Goal: Task Accomplishment & Management: Manage account settings

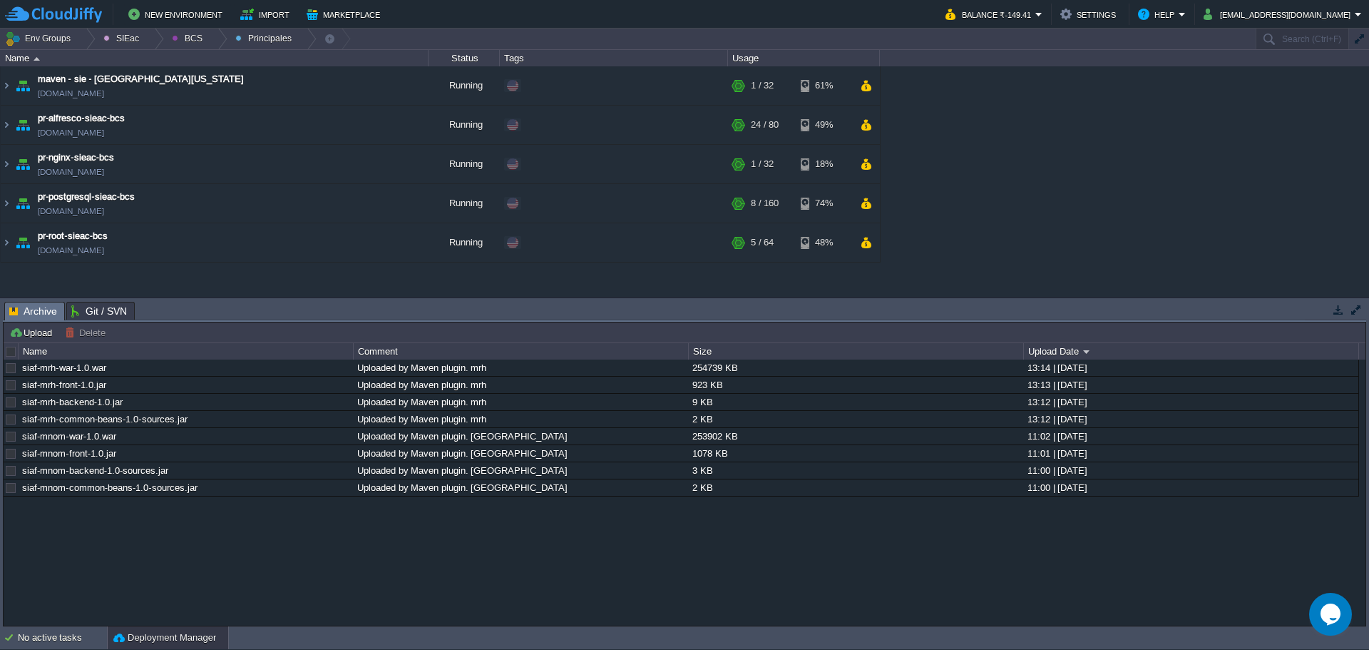
click at [8, 356] on div at bounding box center [11, 351] width 13 height 13
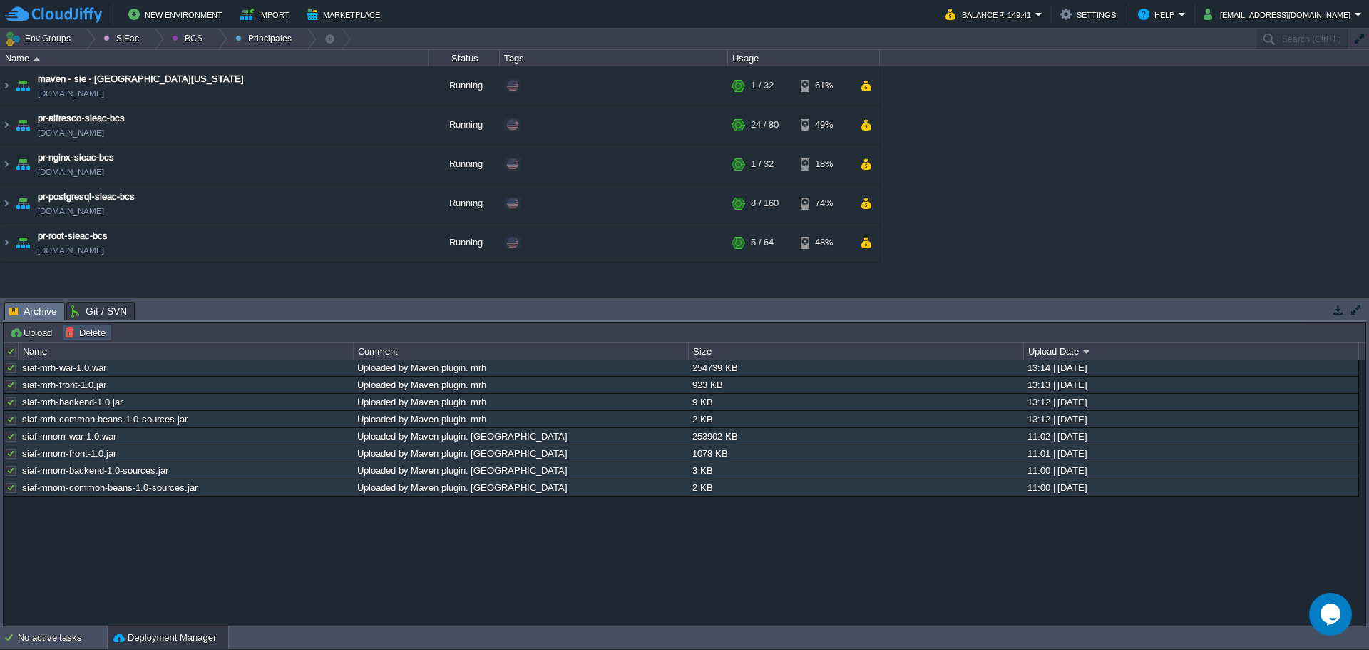
click at [80, 338] on button "Delete" at bounding box center [87, 332] width 45 height 13
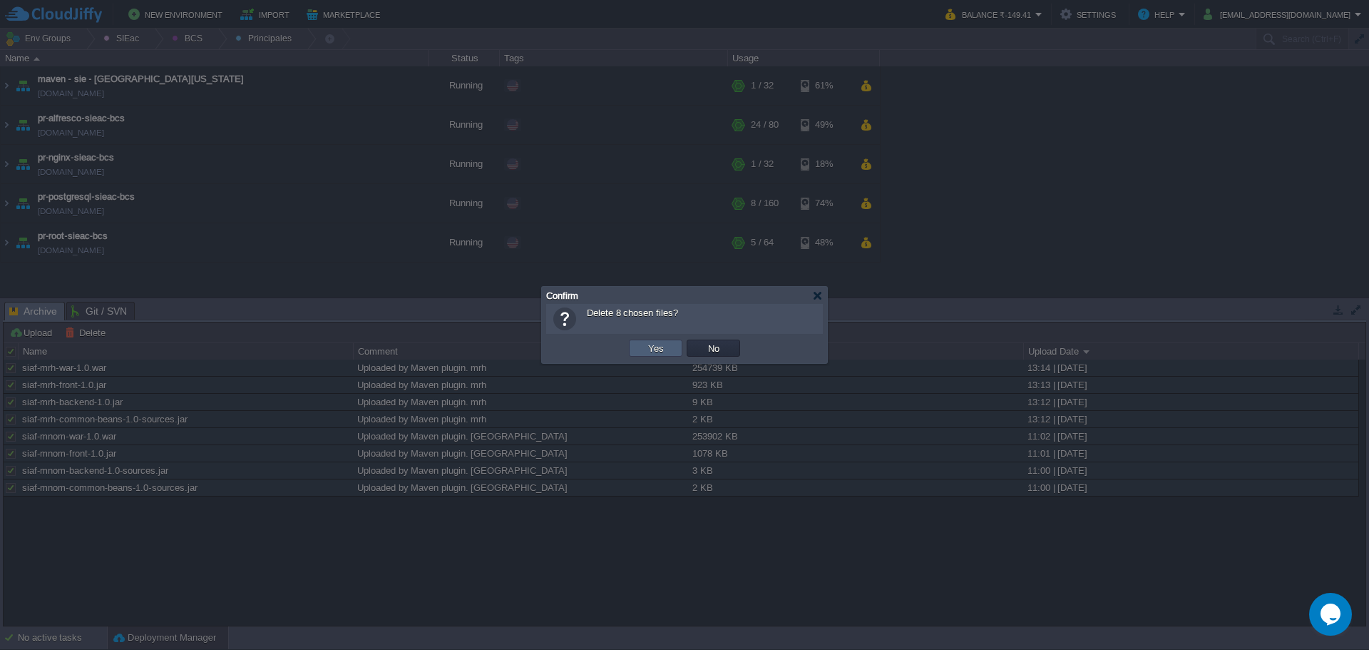
click at [658, 350] on button "Yes" at bounding box center [656, 348] width 24 height 13
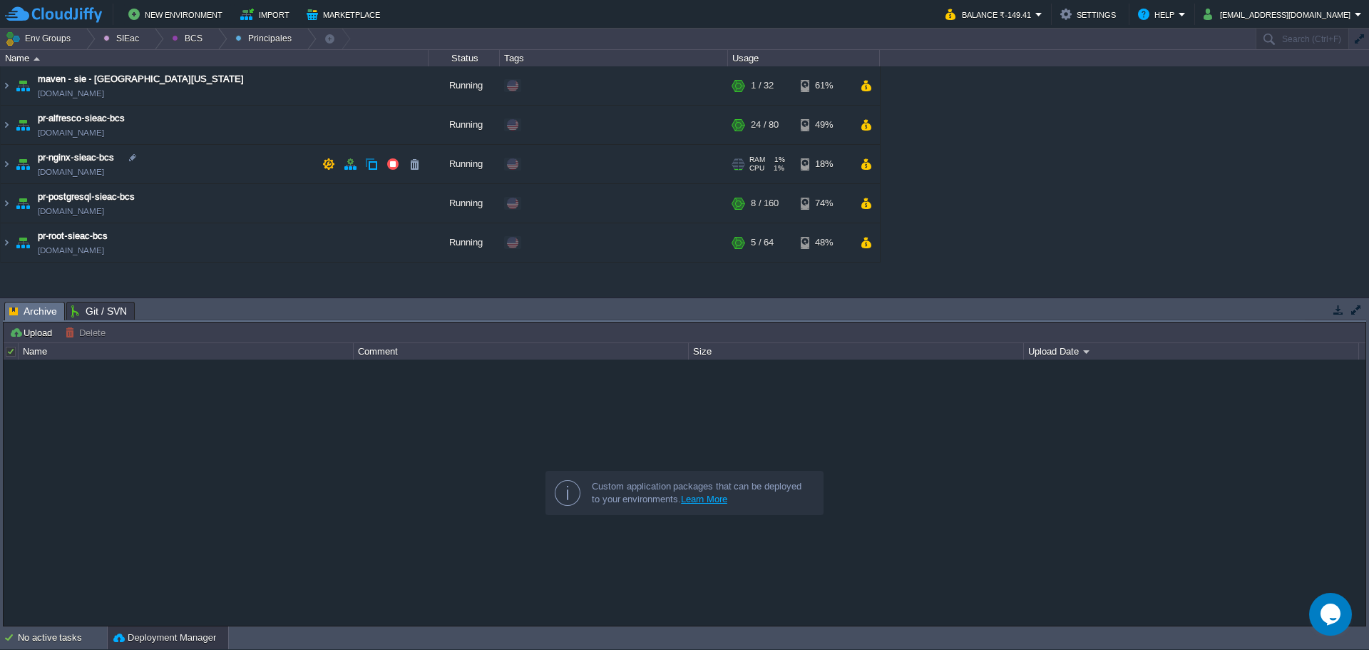
click at [213, 178] on td "pr-nginx-sieac-bcs [DOMAIN_NAME]" at bounding box center [215, 164] width 428 height 39
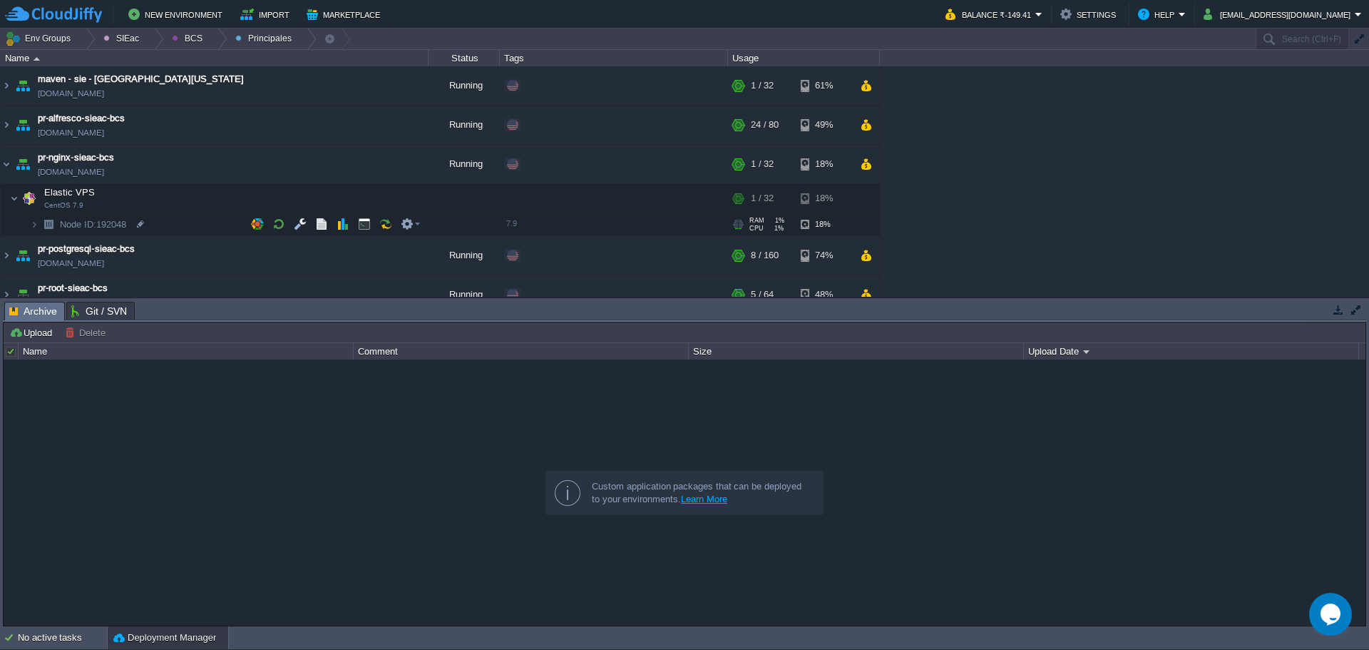
click at [183, 225] on td "Node ID: 192048" at bounding box center [215, 224] width 428 height 23
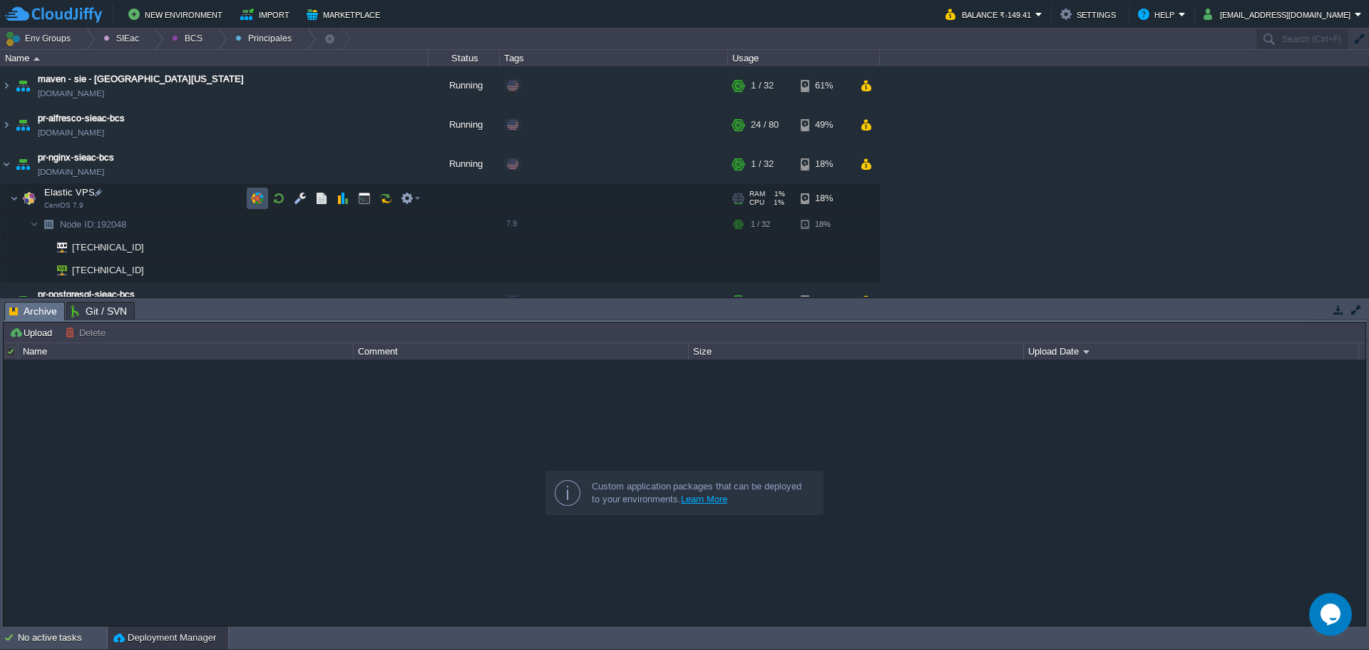
click at [254, 197] on button "button" at bounding box center [257, 198] width 13 height 13
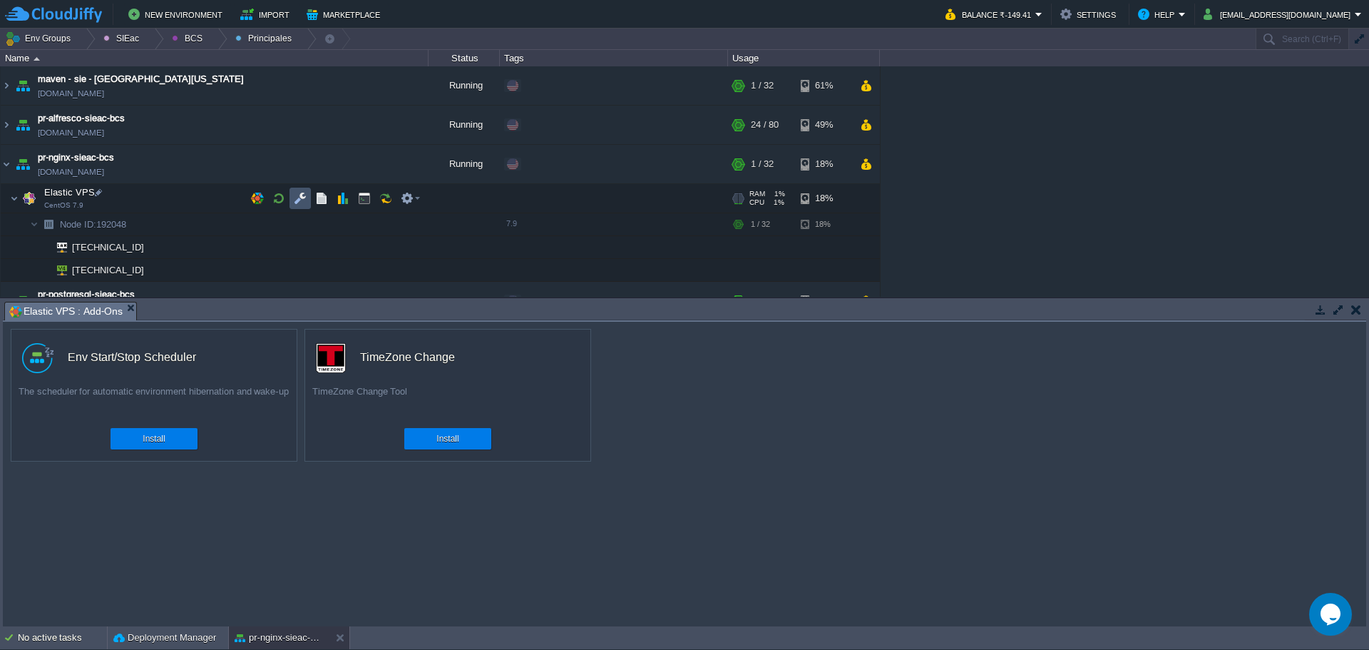
click at [295, 198] on button "button" at bounding box center [300, 198] width 13 height 13
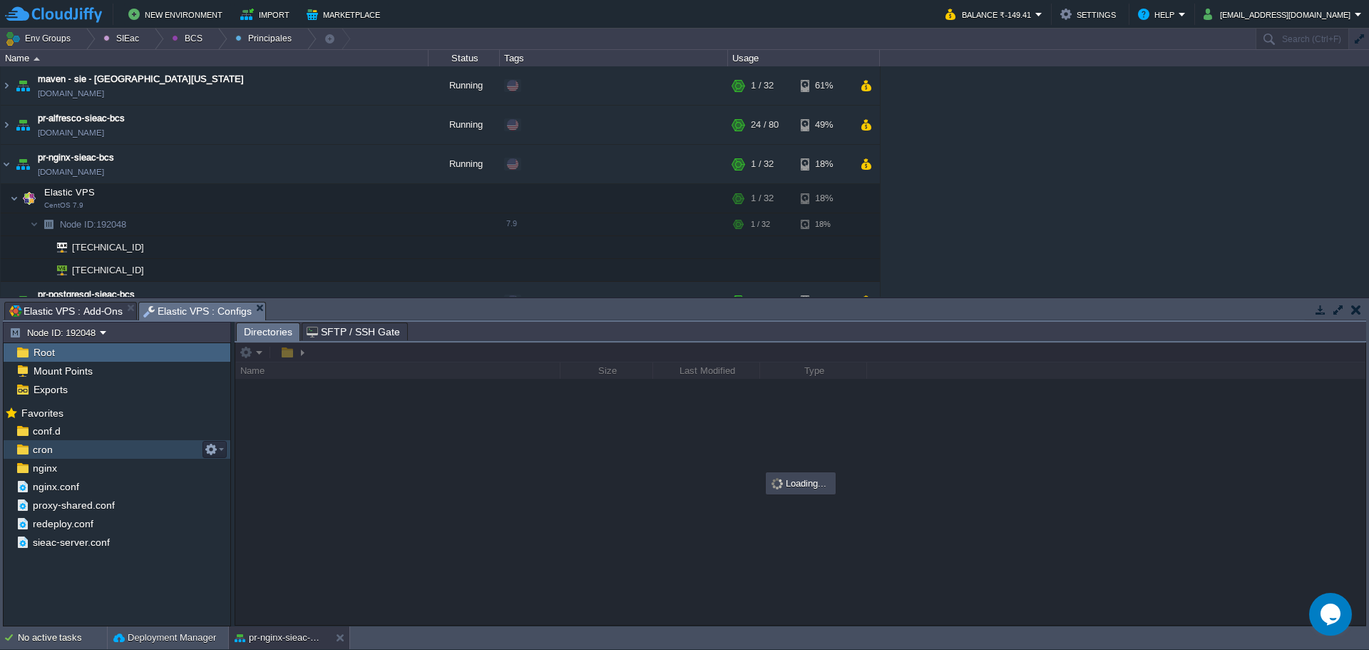
click at [78, 452] on div "cron" at bounding box center [117, 449] width 227 height 19
click at [98, 444] on div "cron" at bounding box center [117, 449] width 227 height 19
click at [80, 432] on div "conf.d" at bounding box center [117, 431] width 227 height 19
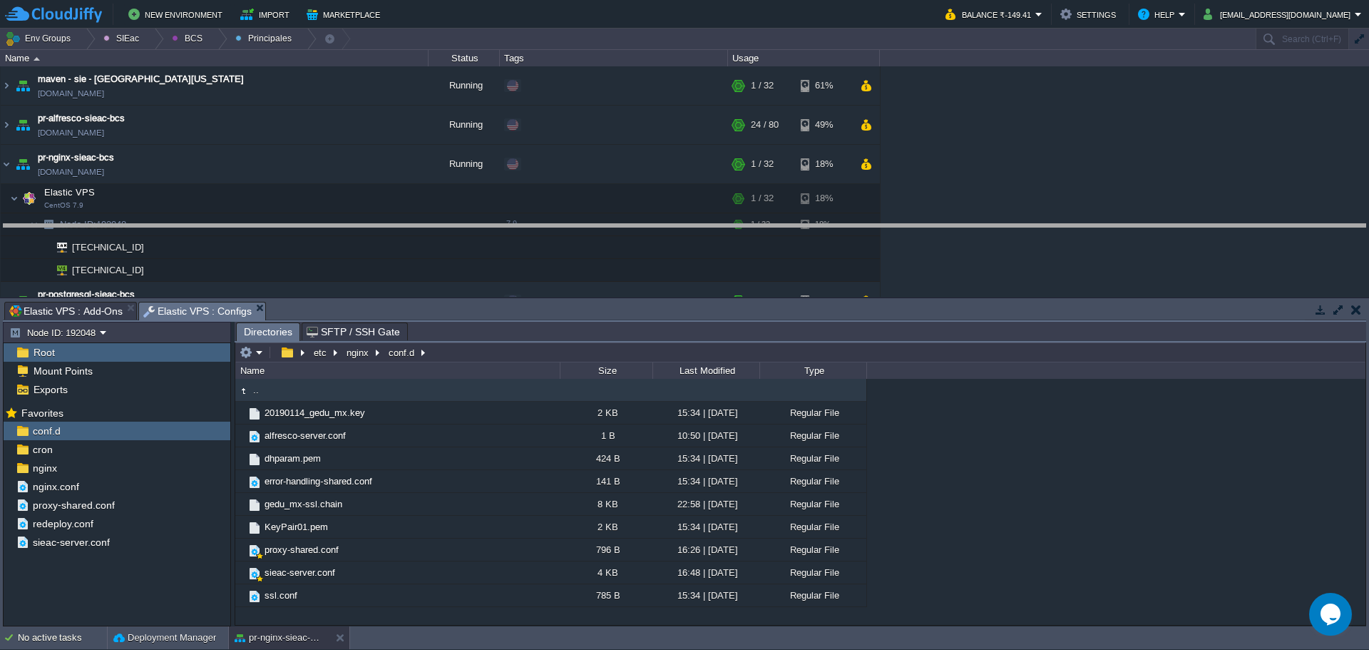
drag, startPoint x: 547, startPoint y: 302, endPoint x: 554, endPoint y: 225, distance: 78.1
click at [554, 225] on body "New Environment Import Marketplace Bonus ₹0.00 Upgrade Account Balance ₹-149.41…" at bounding box center [684, 325] width 1369 height 650
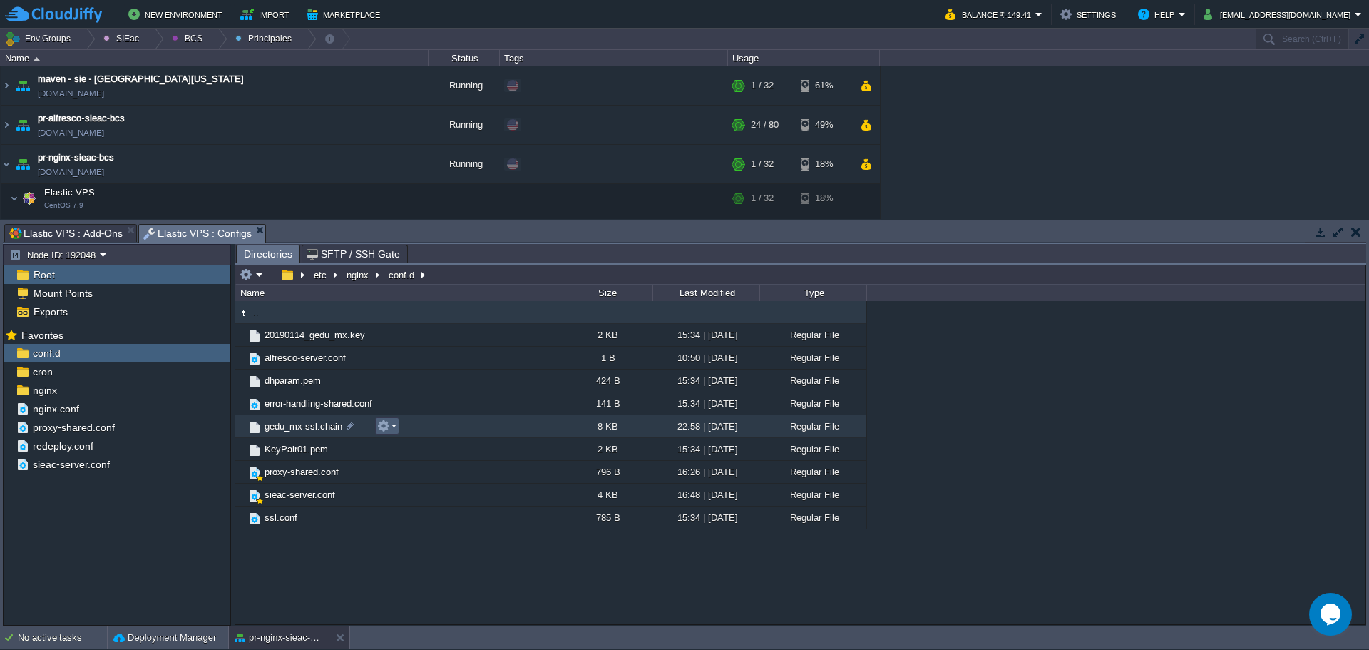
click at [394, 430] on em at bounding box center [386, 425] width 19 height 13
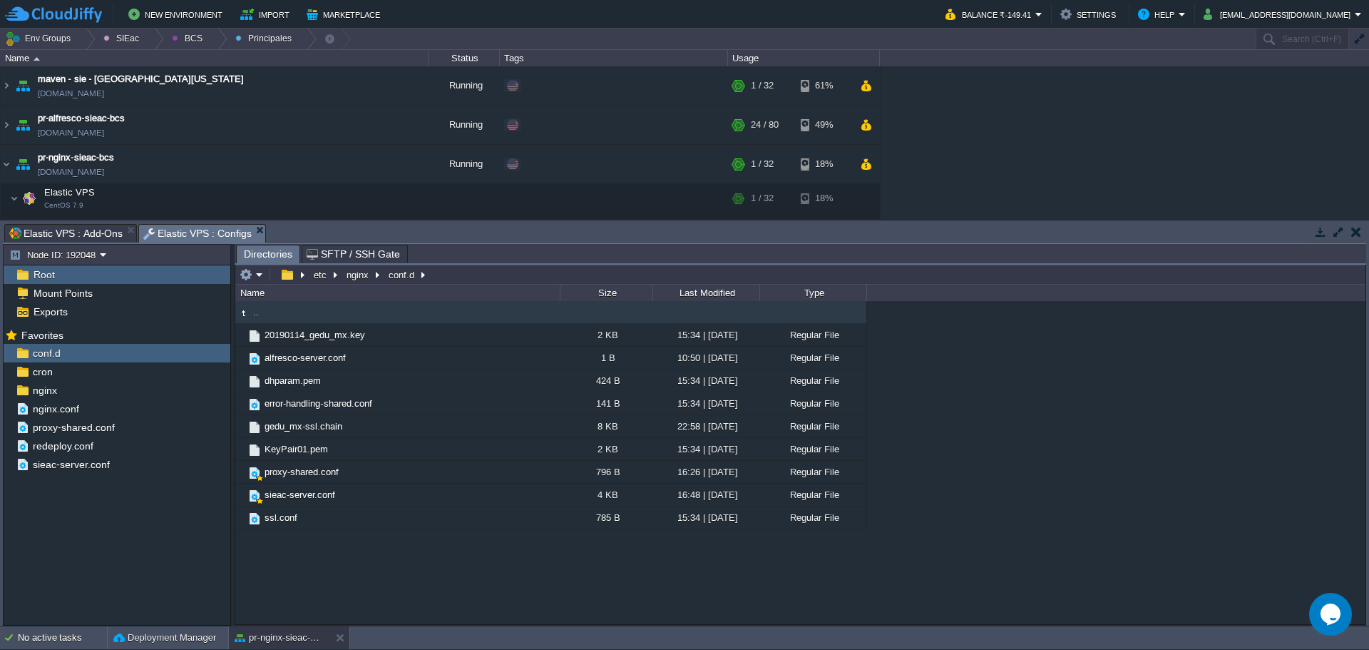
drag, startPoint x: 300, startPoint y: 575, endPoint x: 300, endPoint y: 503, distance: 72.0
click at [300, 575] on div ".. 20190114_gedu_mx.key 2 KB 15:34 | [DATE] Regular File alfresco-server.conf 1…" at bounding box center [800, 462] width 1130 height 322
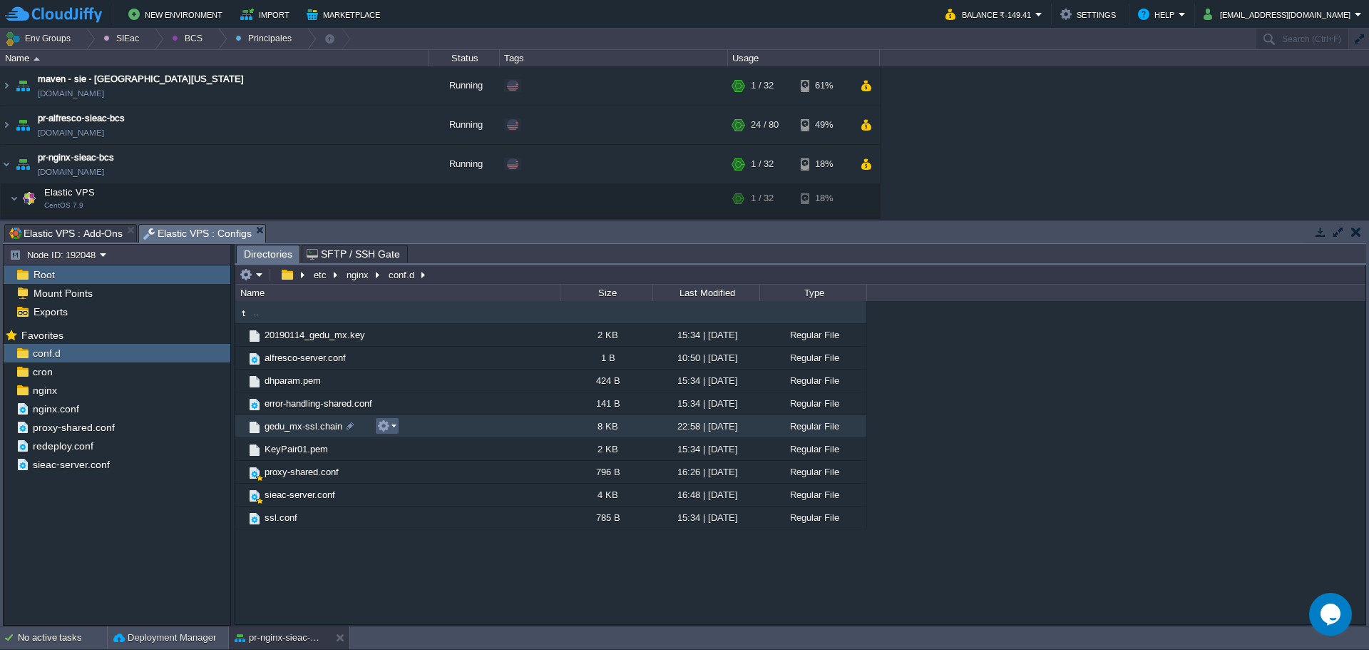
click at [395, 434] on td at bounding box center [387, 425] width 24 height 17
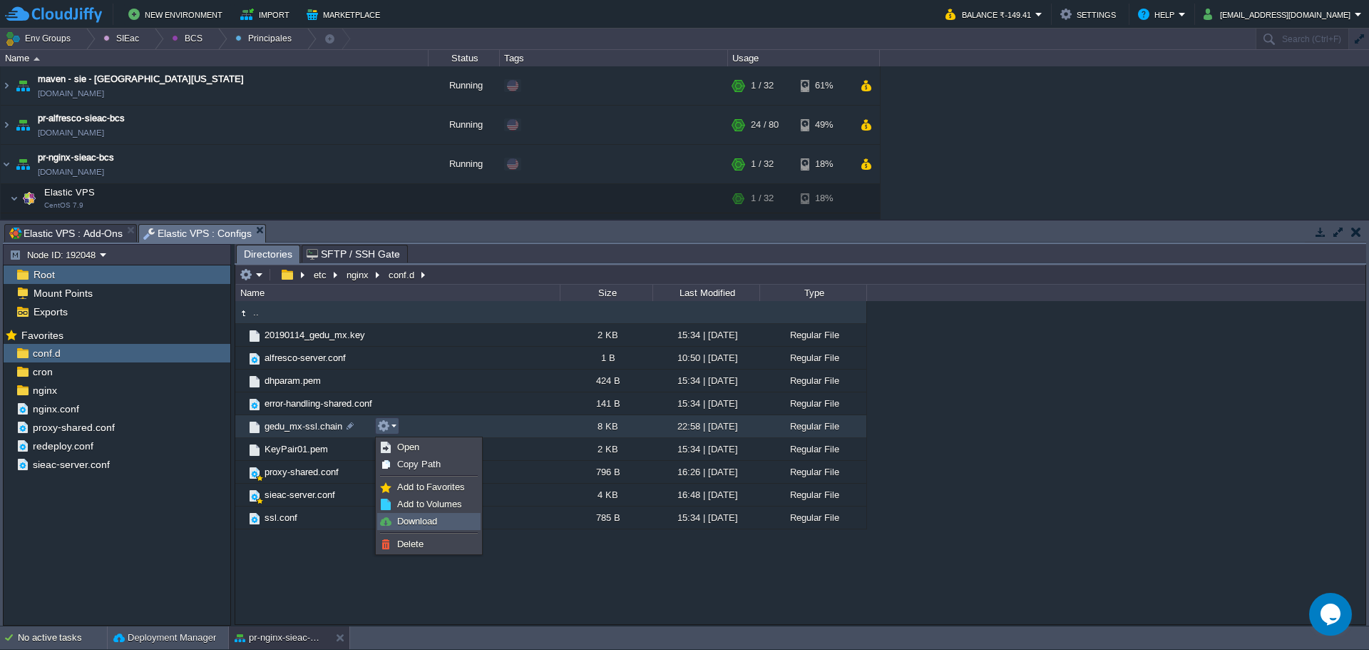
click at [440, 522] on link "Download" at bounding box center [429, 522] width 102 height 16
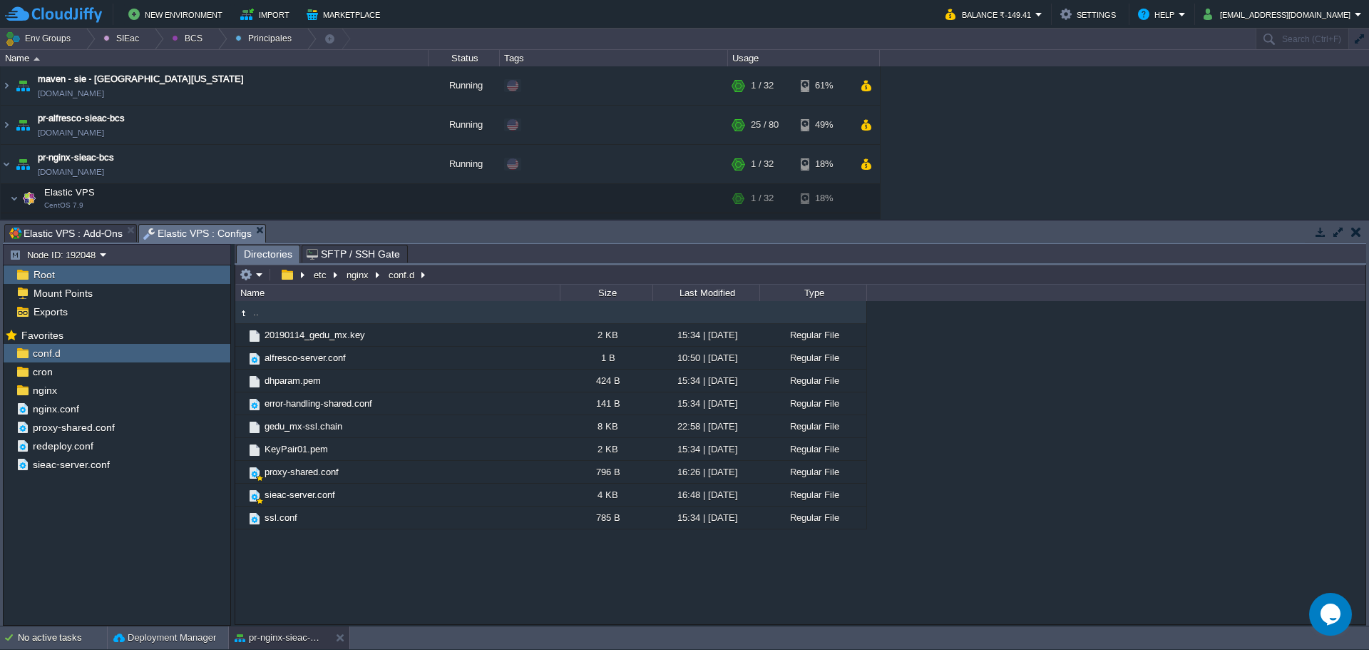
click at [431, 568] on div ".. 20190114_gedu_mx.key 2 KB 15:34 | [DATE] Regular File alfresco-server.conf 1…" at bounding box center [800, 462] width 1130 height 322
click at [410, 529] on td "ssl.conf" at bounding box center [397, 517] width 325 height 23
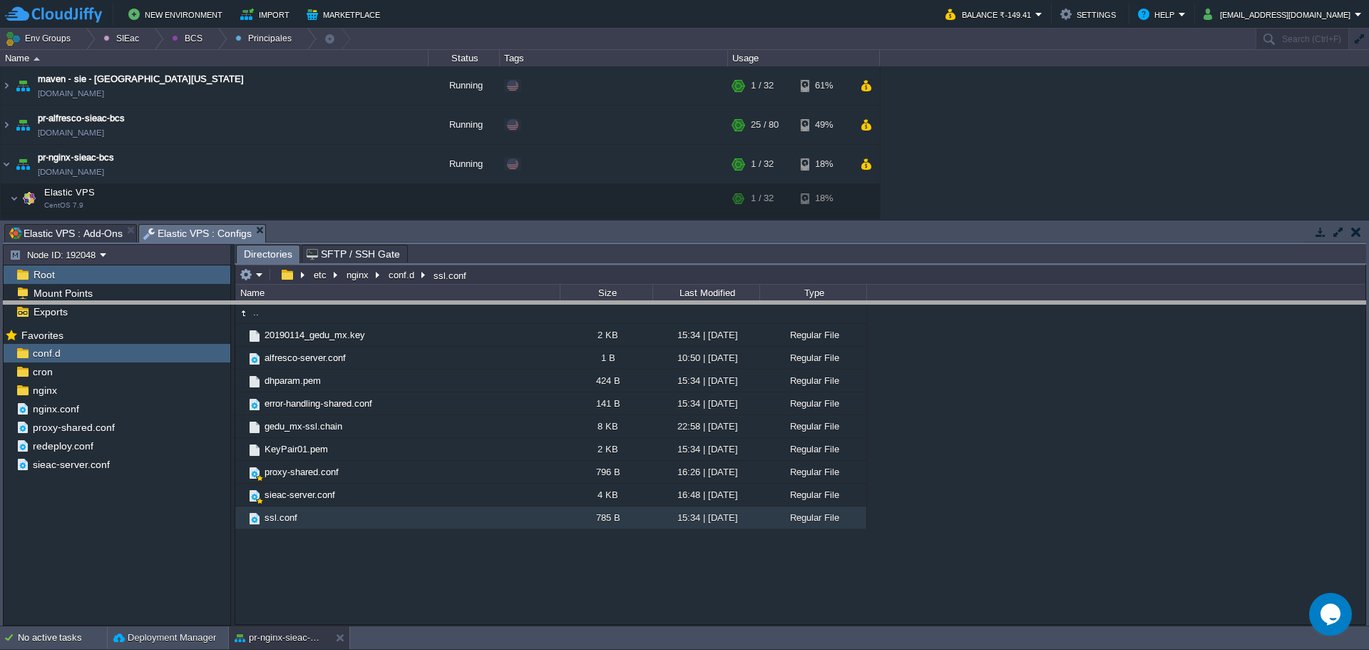
drag, startPoint x: 536, startPoint y: 235, endPoint x: 509, endPoint y: 312, distance: 81.7
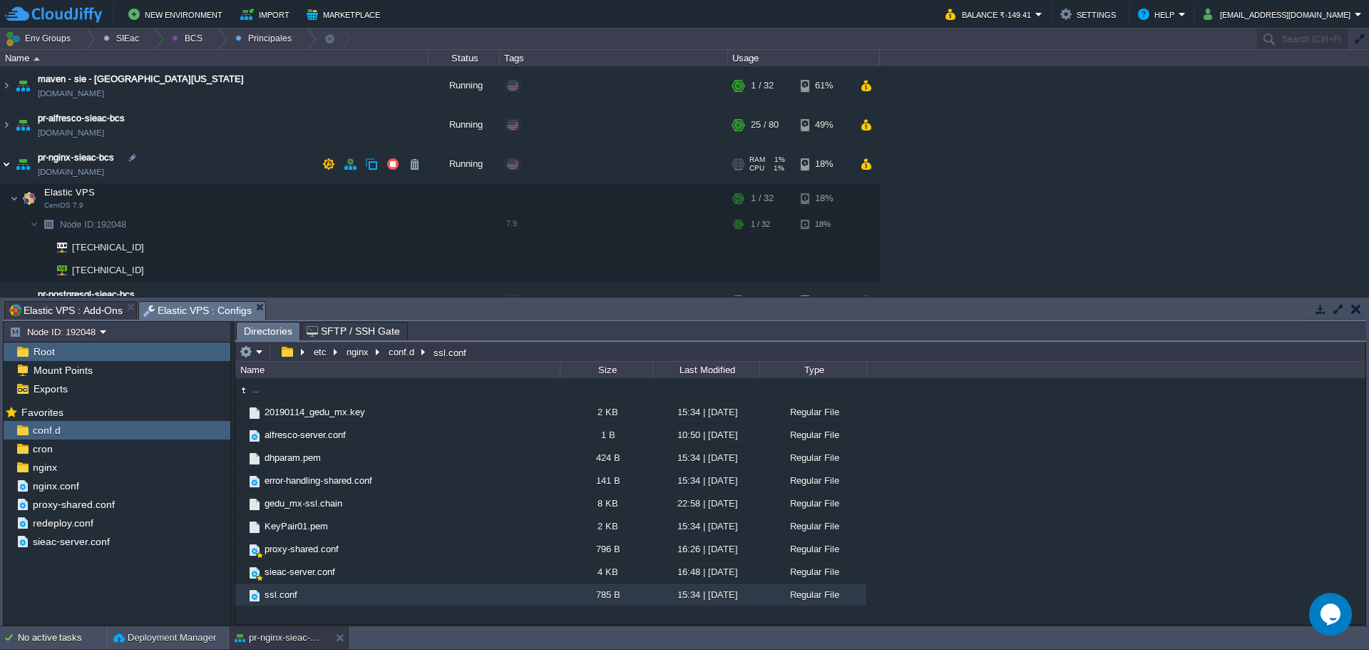
click at [5, 167] on img at bounding box center [6, 164] width 11 height 39
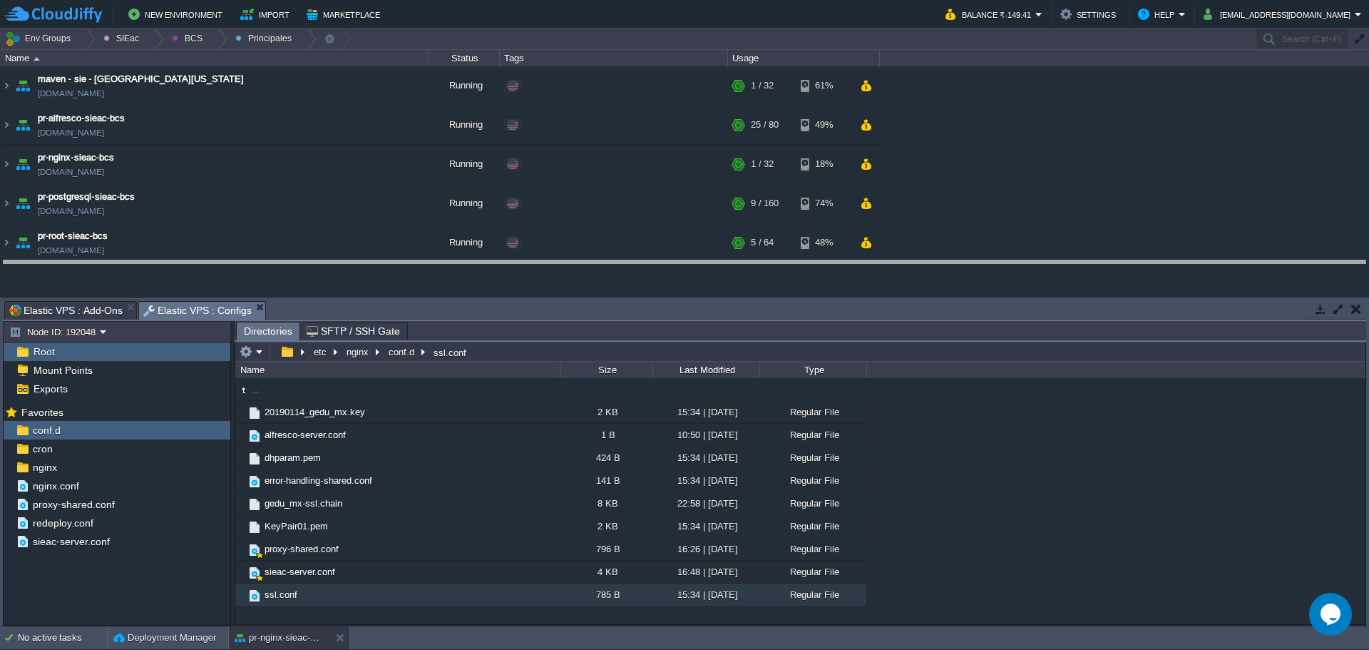
drag, startPoint x: 416, startPoint y: 311, endPoint x: 419, endPoint y: 250, distance: 61.4
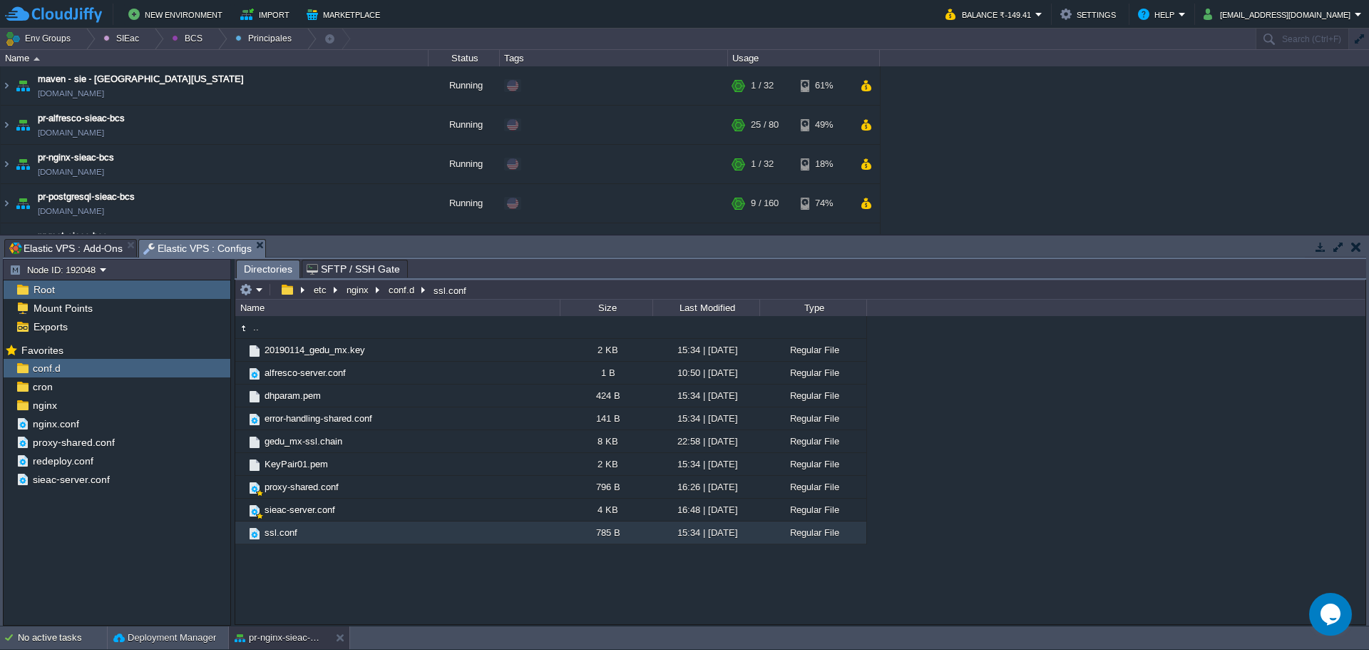
type input "/etc/nginx/conf.d/ssl.conf"
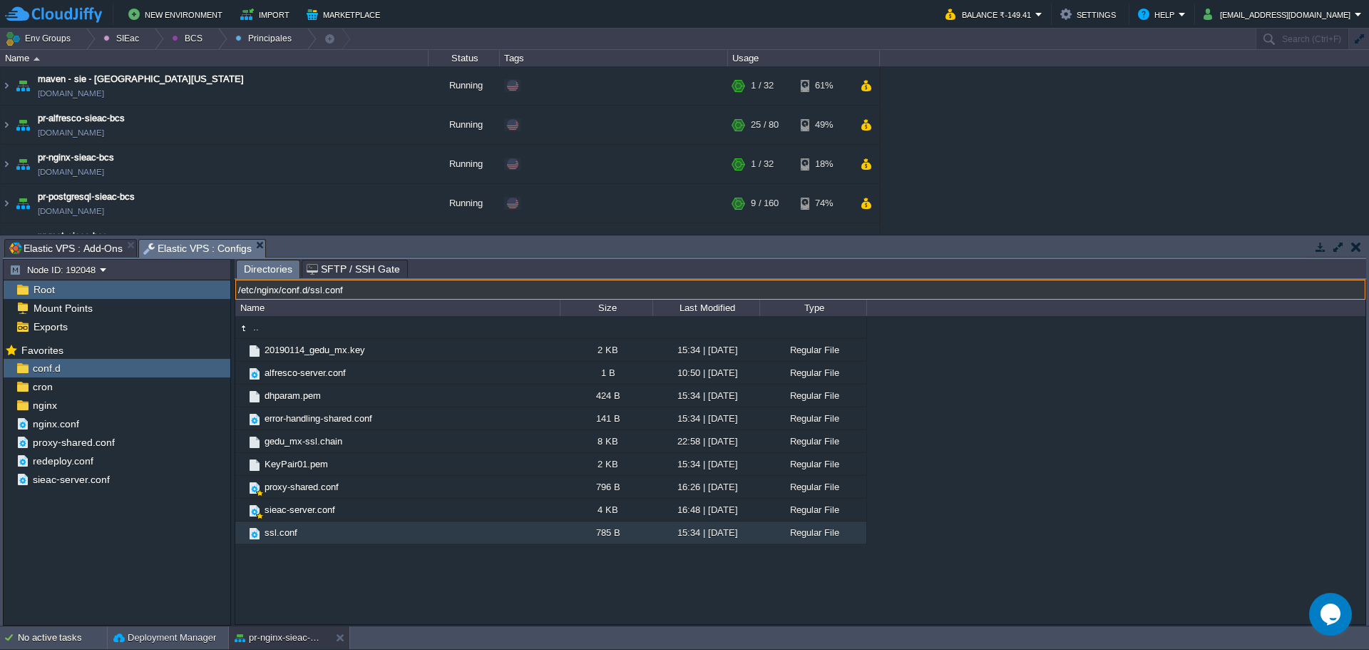
click at [521, 295] on input "/etc/nginx/conf.d/ssl.conf" at bounding box center [800, 290] width 1130 height 20
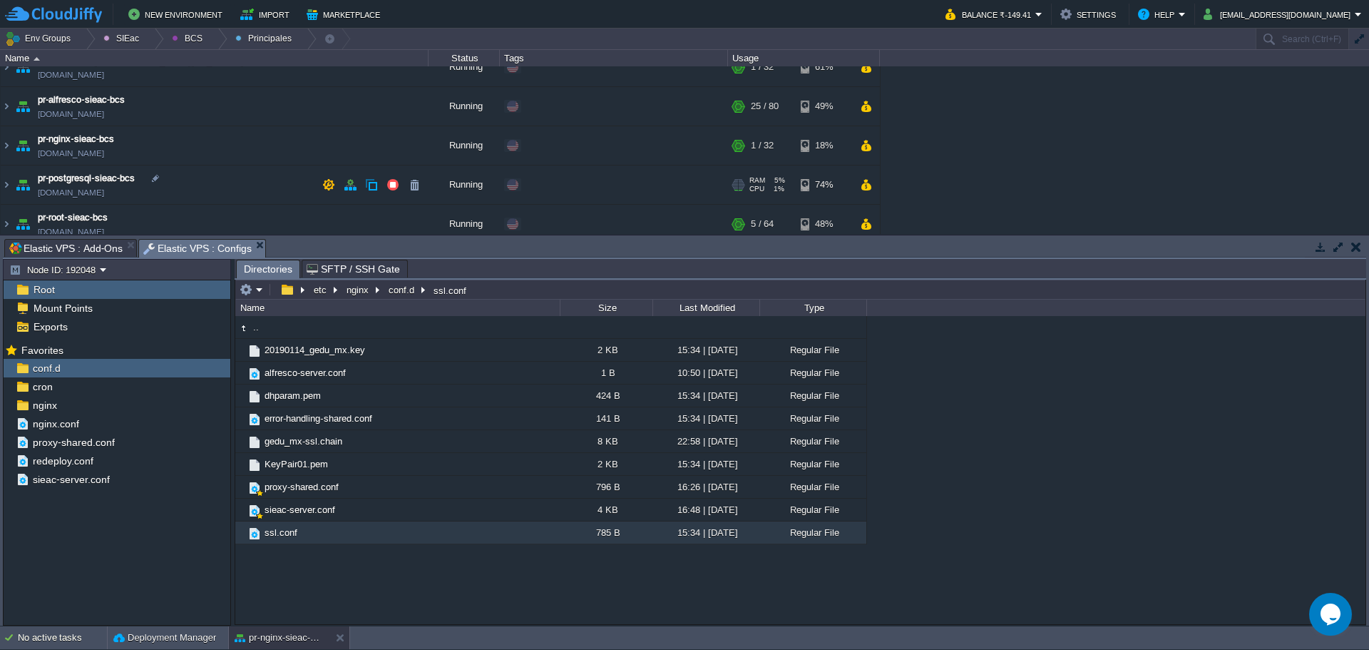
scroll to position [29, 0]
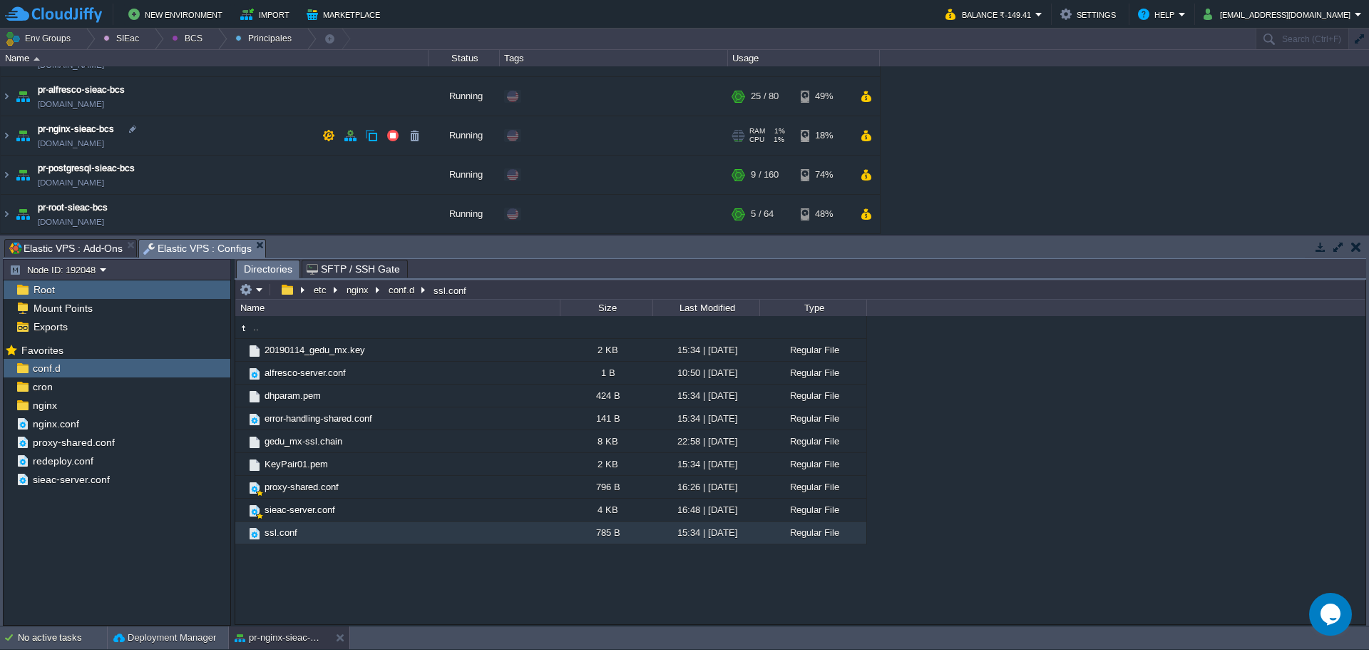
click at [277, 132] on td "pr-nginx-sieac-bcs [DOMAIN_NAME]" at bounding box center [215, 135] width 428 height 39
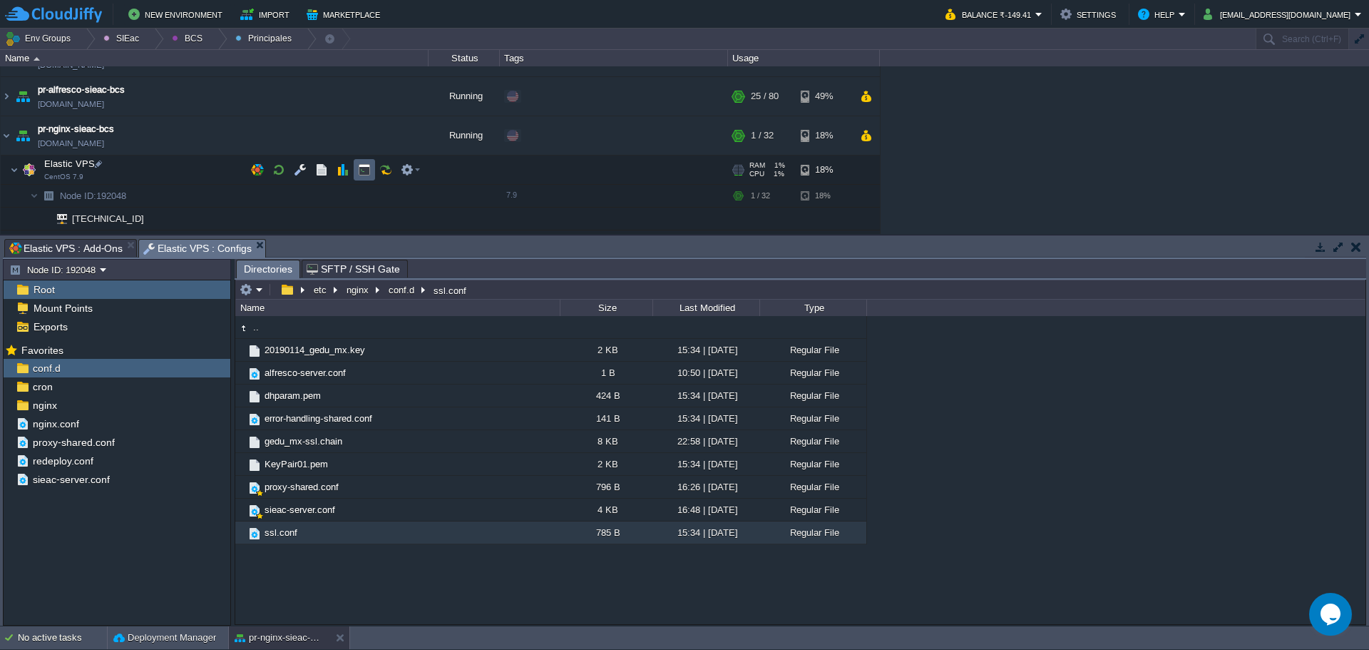
click at [358, 177] on td at bounding box center [364, 169] width 21 height 21
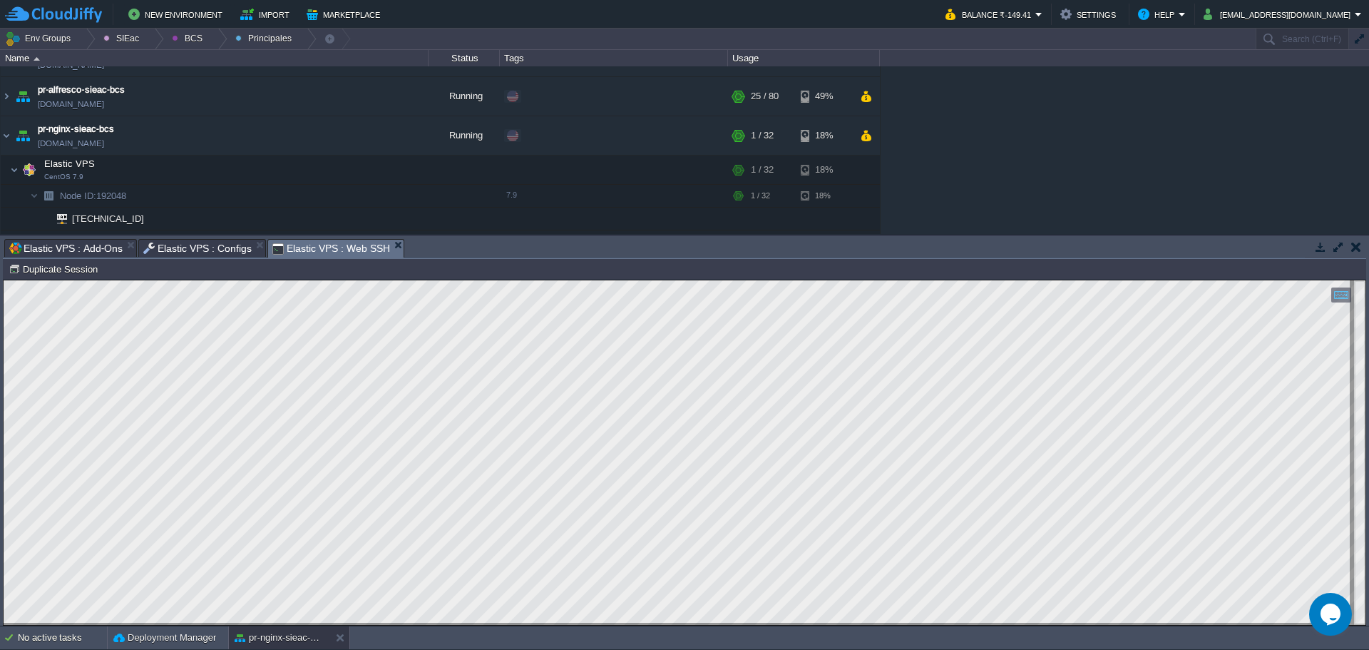
scroll to position [0, 0]
click at [178, 250] on span "Elastic VPS : Configs" at bounding box center [197, 248] width 108 height 17
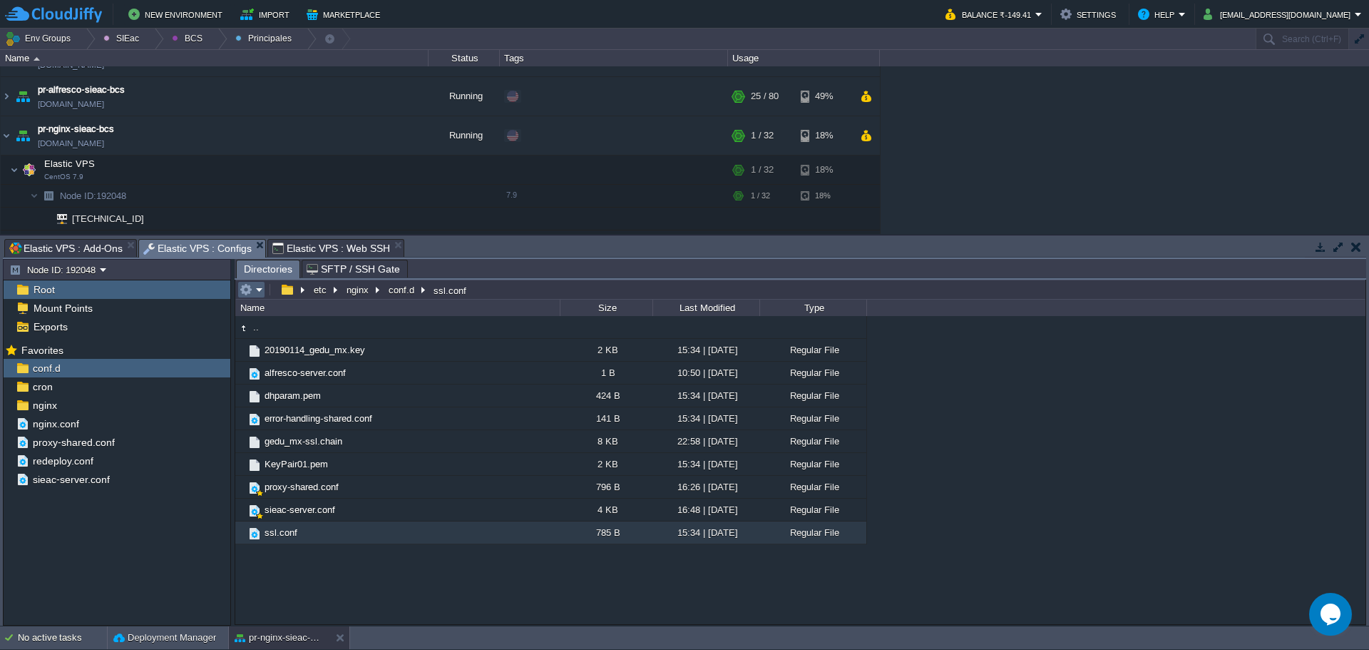
click at [247, 294] on button "button" at bounding box center [246, 289] width 13 height 13
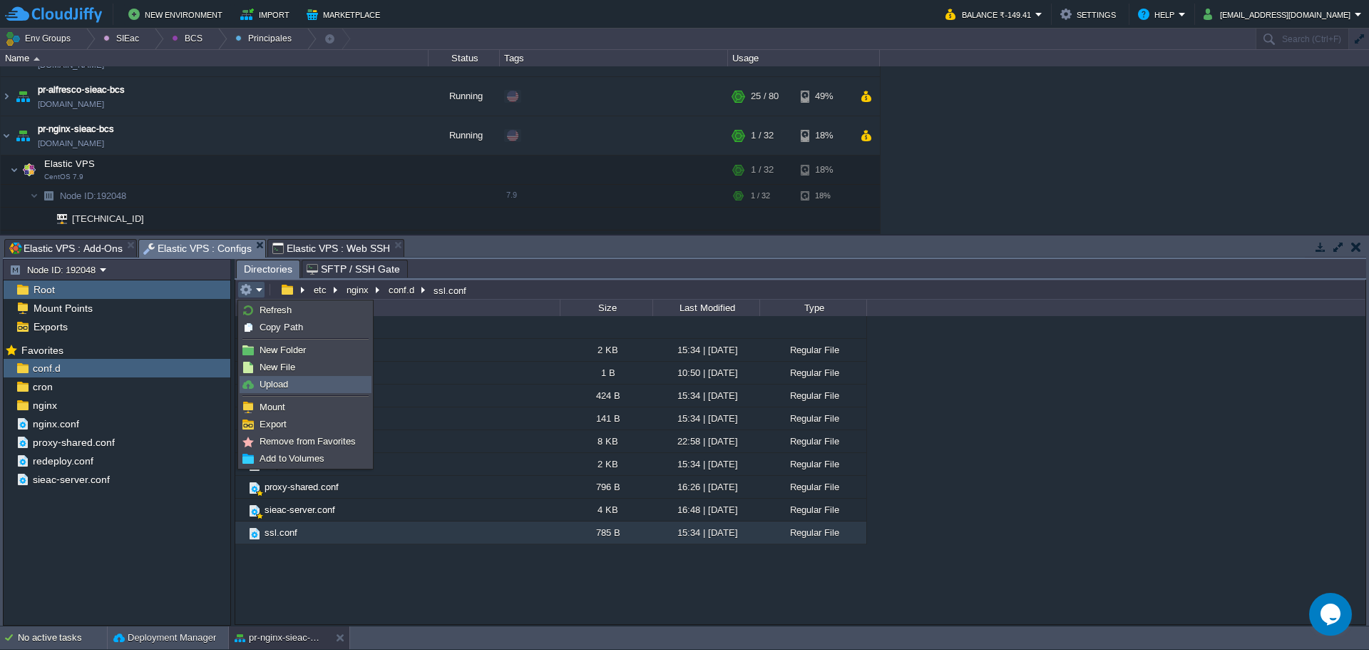
click at [295, 388] on link "Upload" at bounding box center [305, 385] width 131 height 16
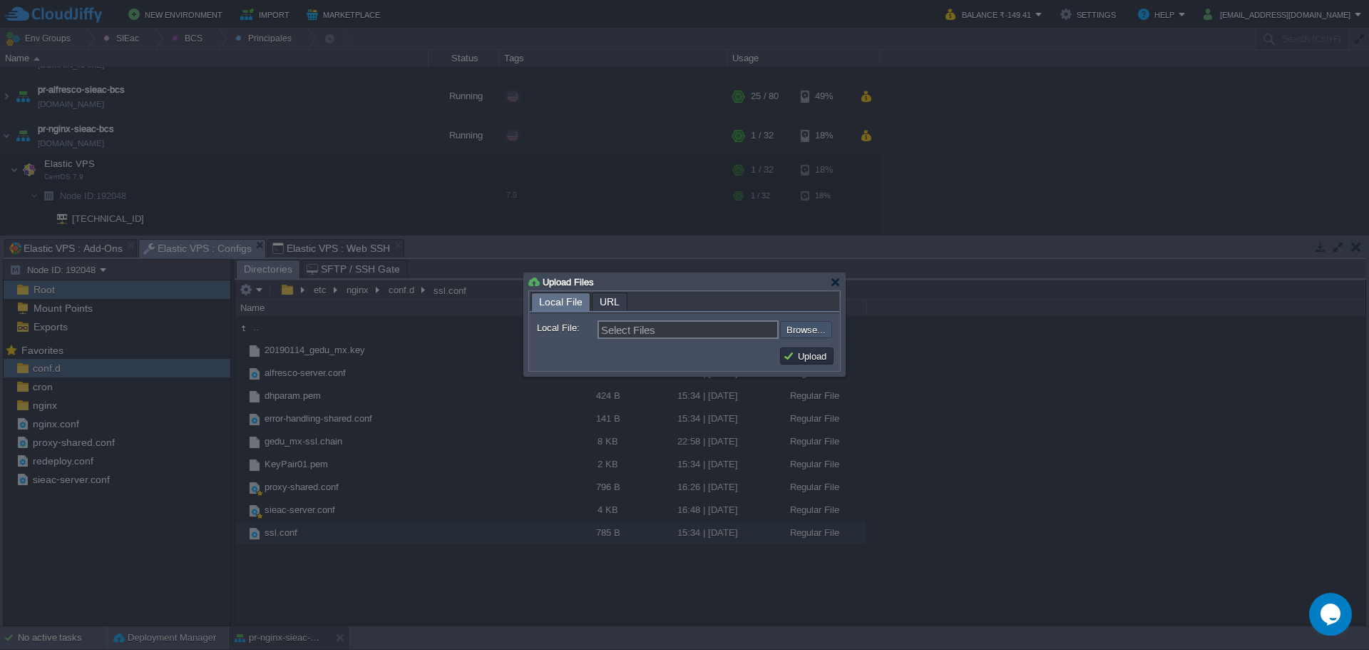
click at [793, 328] on input "file" at bounding box center [742, 329] width 180 height 17
type input "C:\fakepath\SectigoPublicServerAuthenticationCADVR36.crt"
type input "SectigoPublicServerAuthenticationCADVR36.crt, SectigoPublicServerAuthentication…"
click at [782, 357] on td "Upload" at bounding box center [806, 355] width 53 height 17
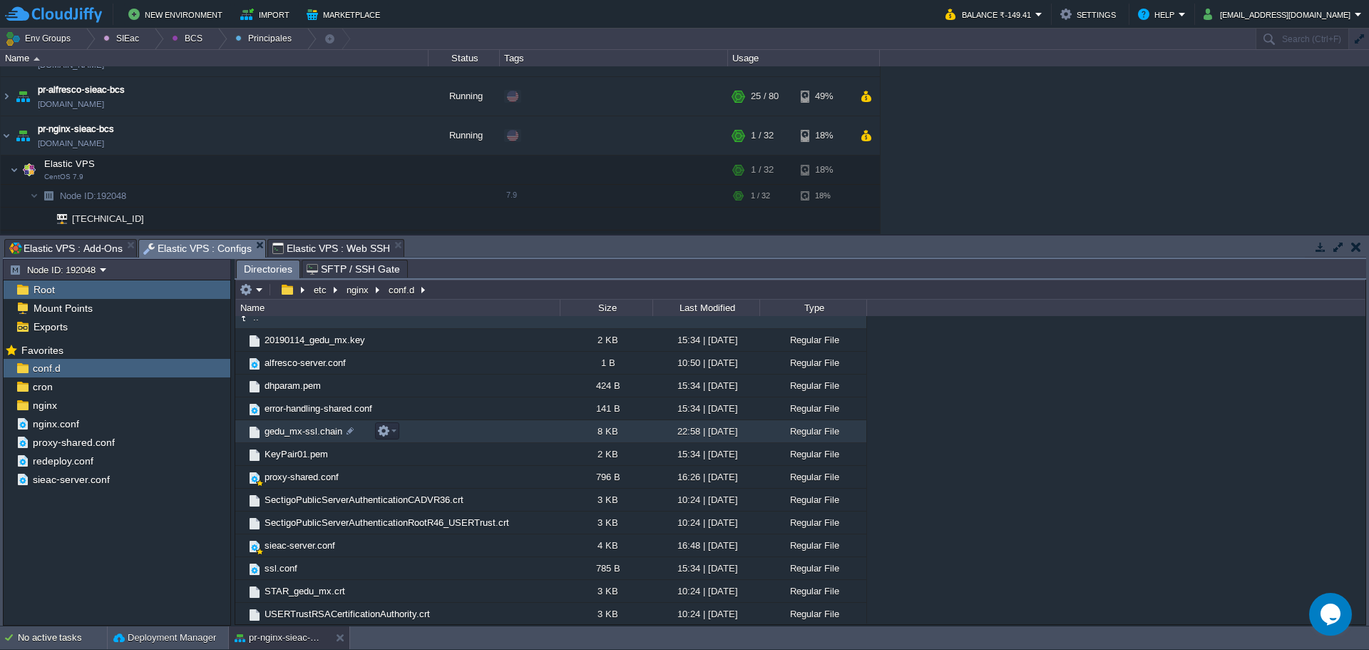
scroll to position [12, 0]
click at [329, 270] on span "SFTP / SSH Gate" at bounding box center [353, 268] width 93 height 17
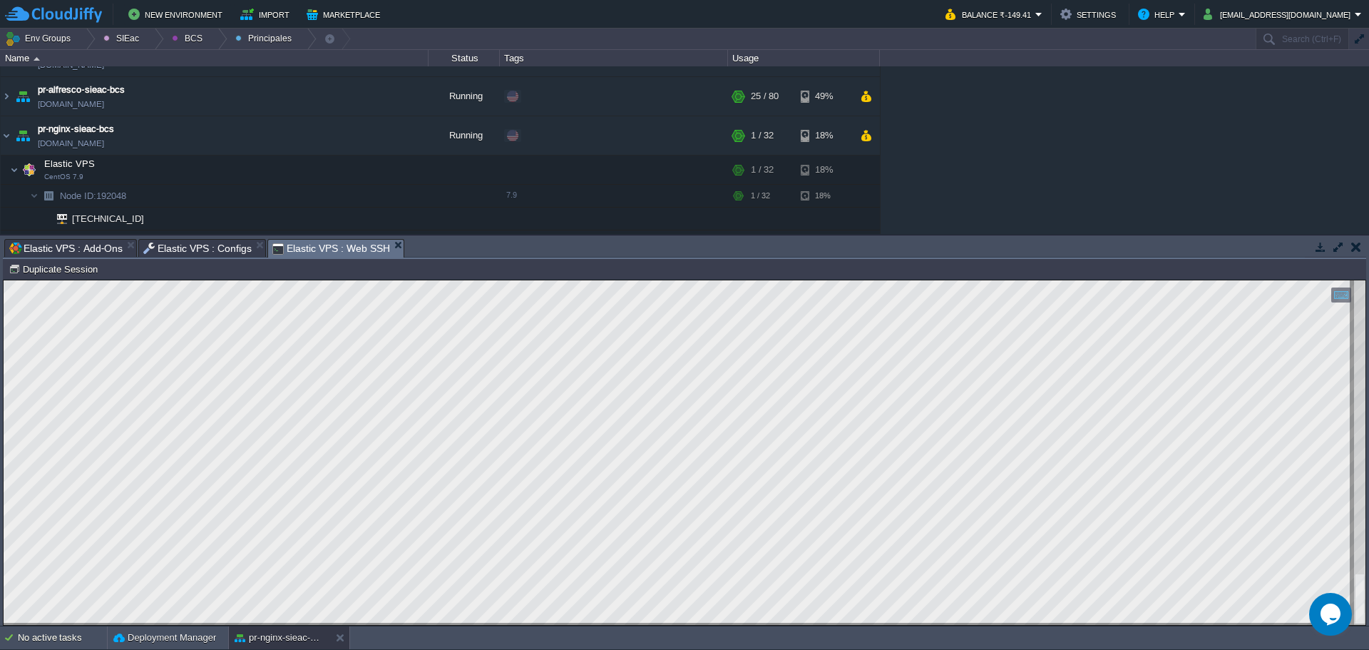
click at [317, 249] on span "Elastic VPS : Web SSH" at bounding box center [331, 249] width 118 height 18
click at [177, 237] on div "Tasks Activity Log Archive Git / SVN Elastic VPS : Add-Ons Elastic VPS : Config…" at bounding box center [684, 430] width 1369 height 390
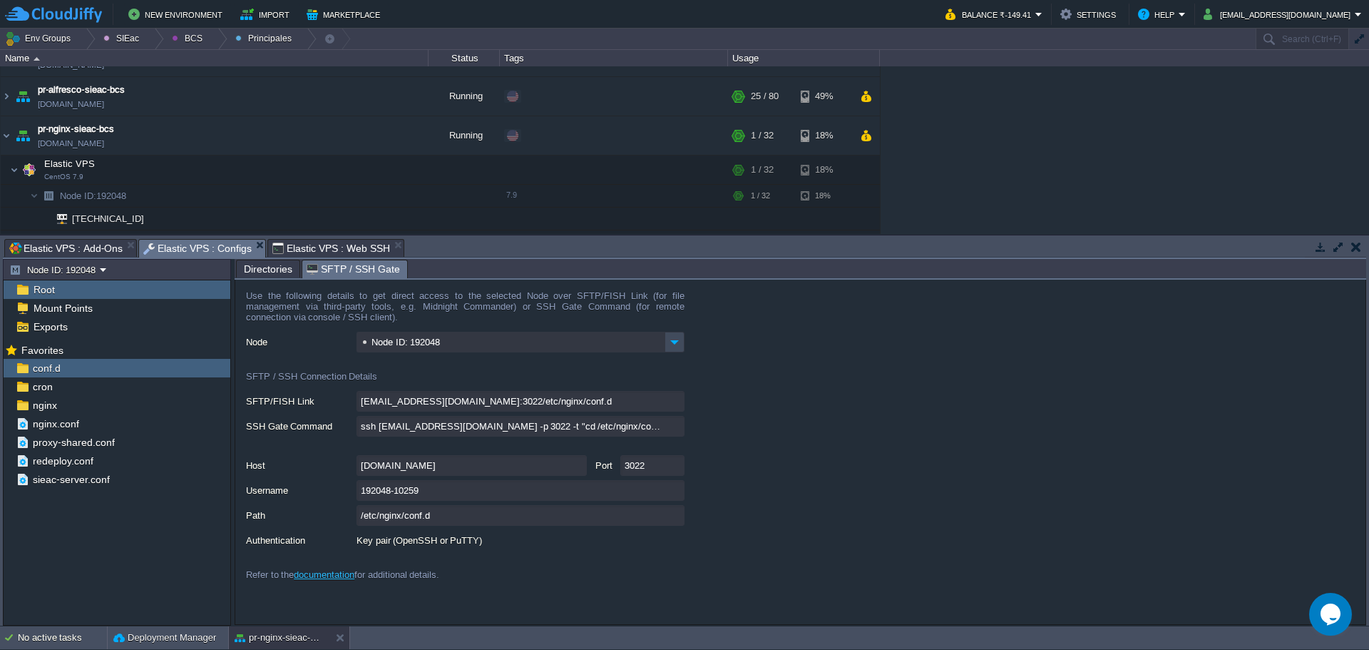
click at [170, 247] on span "Elastic VPS : Configs" at bounding box center [197, 249] width 108 height 18
click at [84, 258] on div "Tasks Activity Log Archive Git / SVN Elastic VPS : Add-Ons Elastic VPS : Config…" at bounding box center [685, 248] width 1364 height 21
click at [88, 245] on span "Elastic VPS : Add-Ons" at bounding box center [65, 248] width 113 height 17
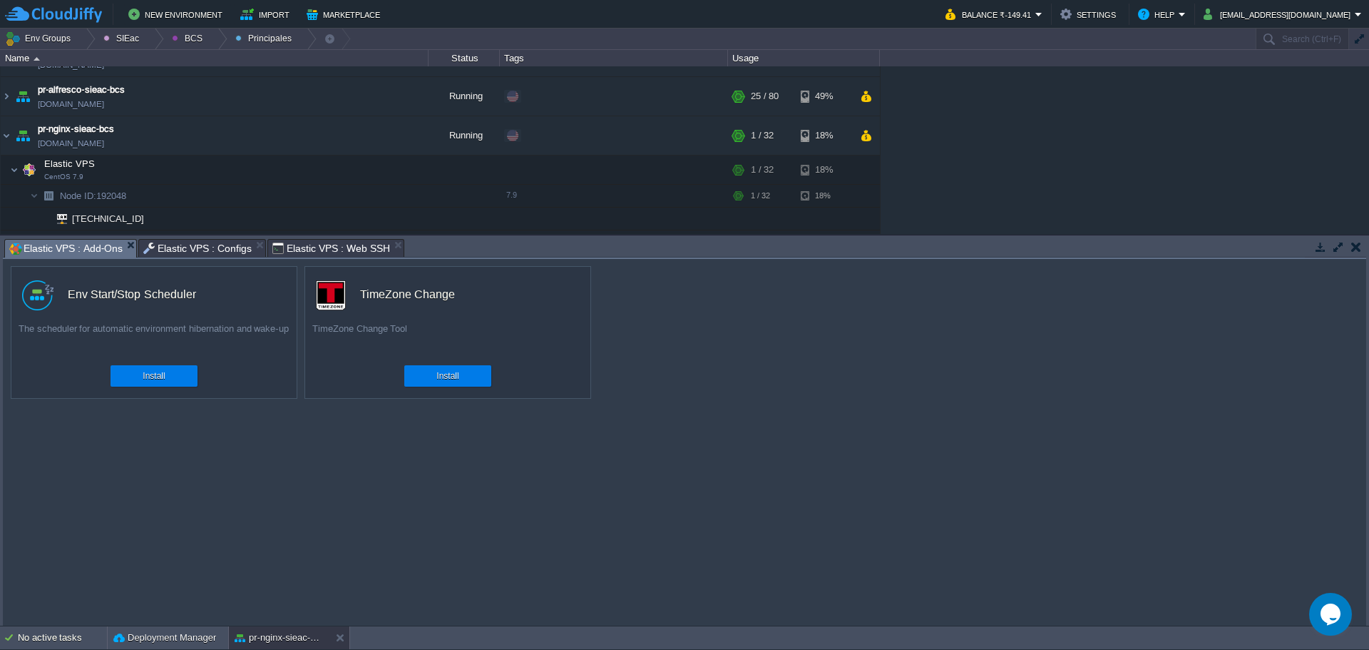
click at [165, 247] on span "Elastic VPS : Configs" at bounding box center [197, 248] width 108 height 17
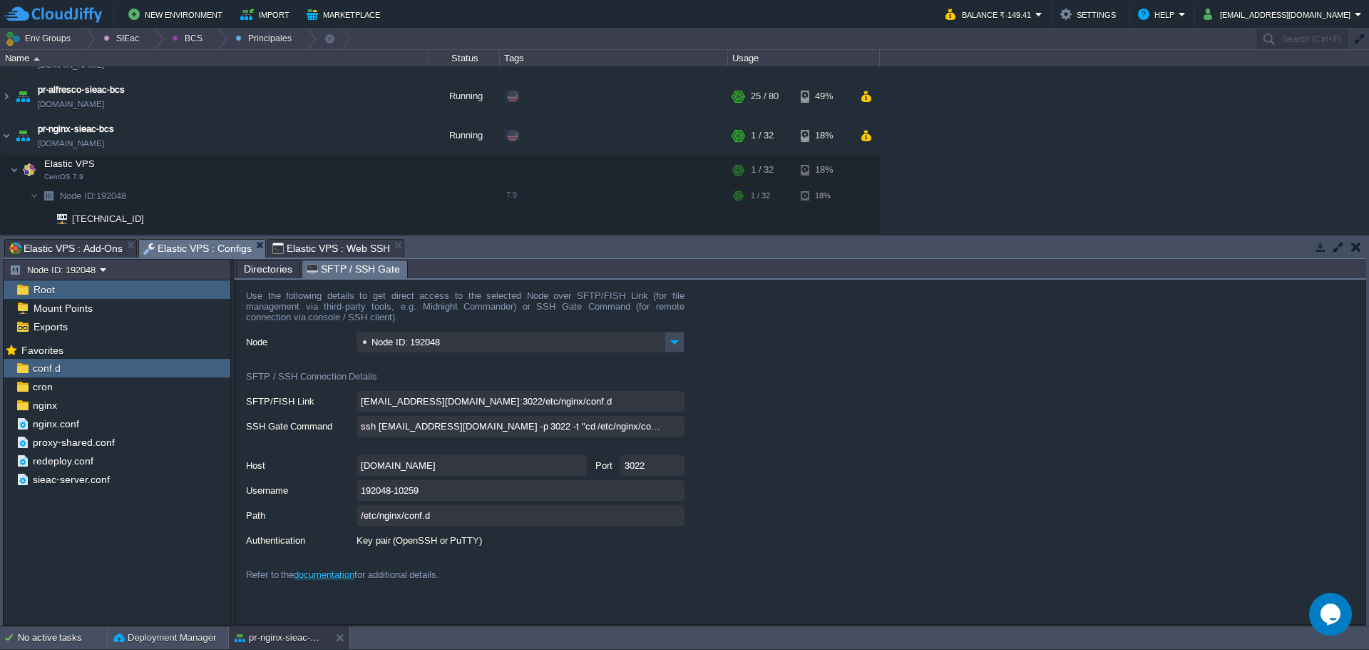
click at [274, 267] on span "Directories" at bounding box center [268, 268] width 49 height 17
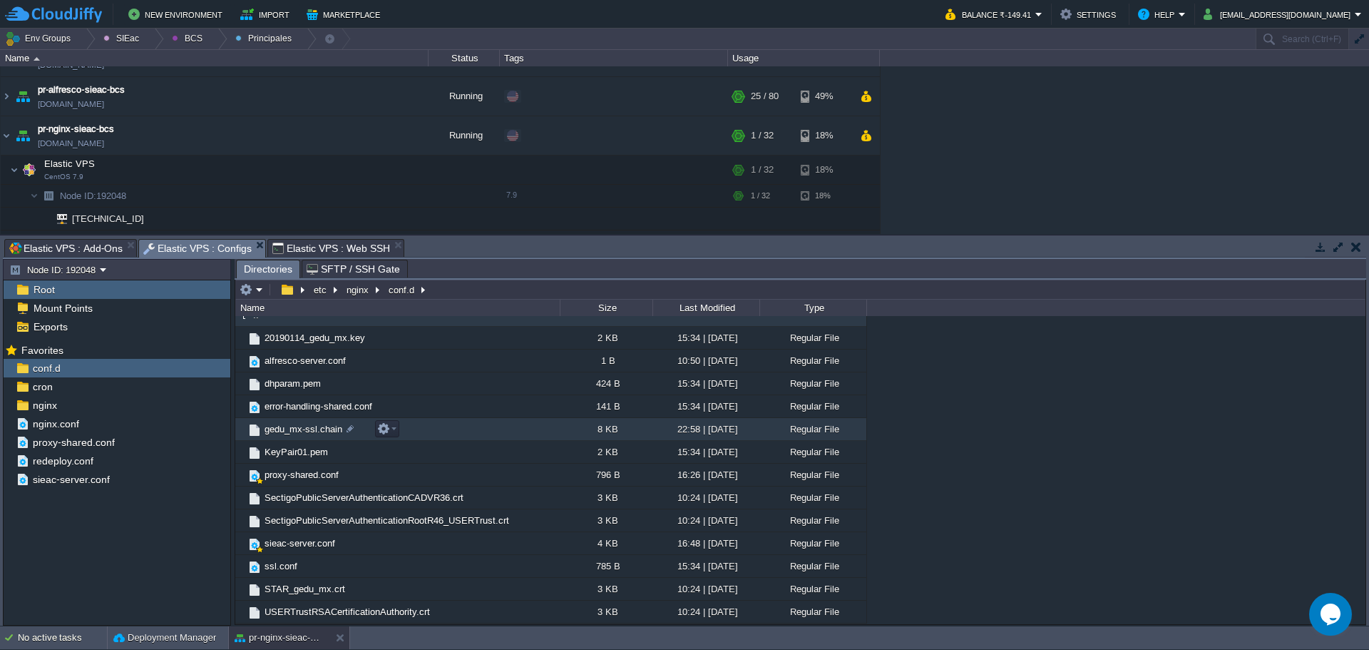
click at [349, 438] on td "gedu_mx-ssl.chain" at bounding box center [397, 429] width 325 height 23
click at [345, 433] on div at bounding box center [350, 428] width 13 height 13
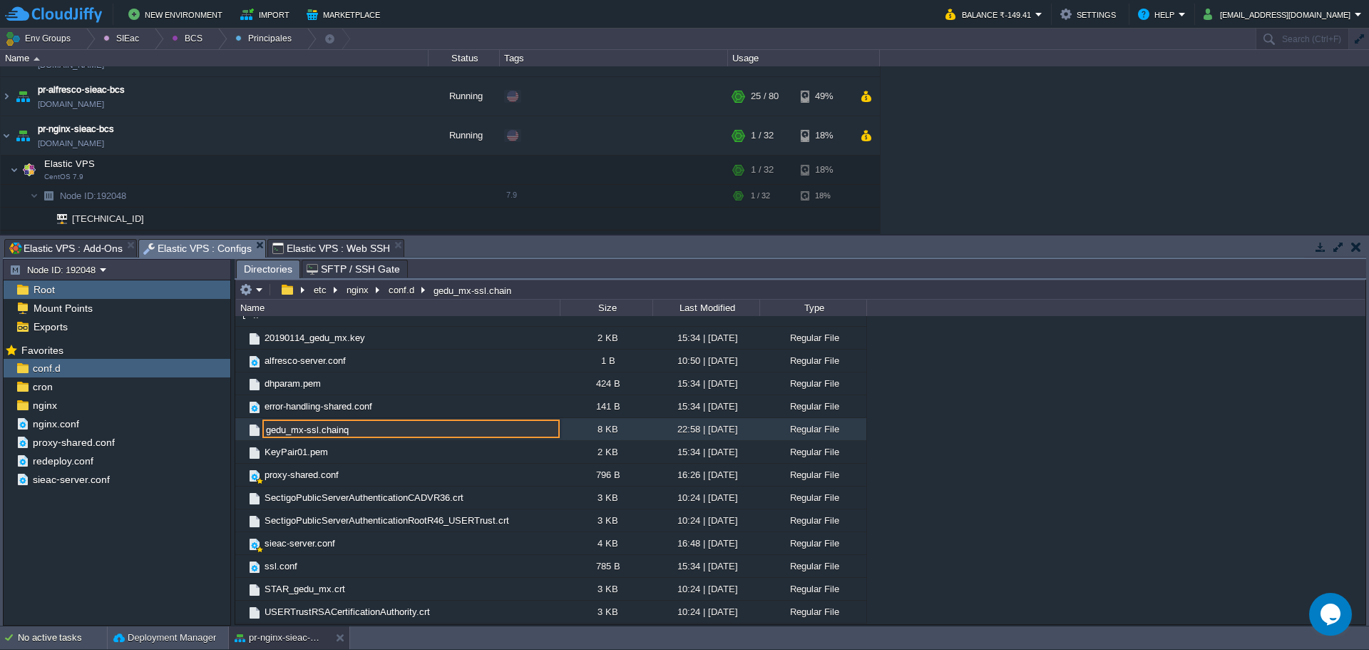
type input "gedu_mx-ssl.chainq"
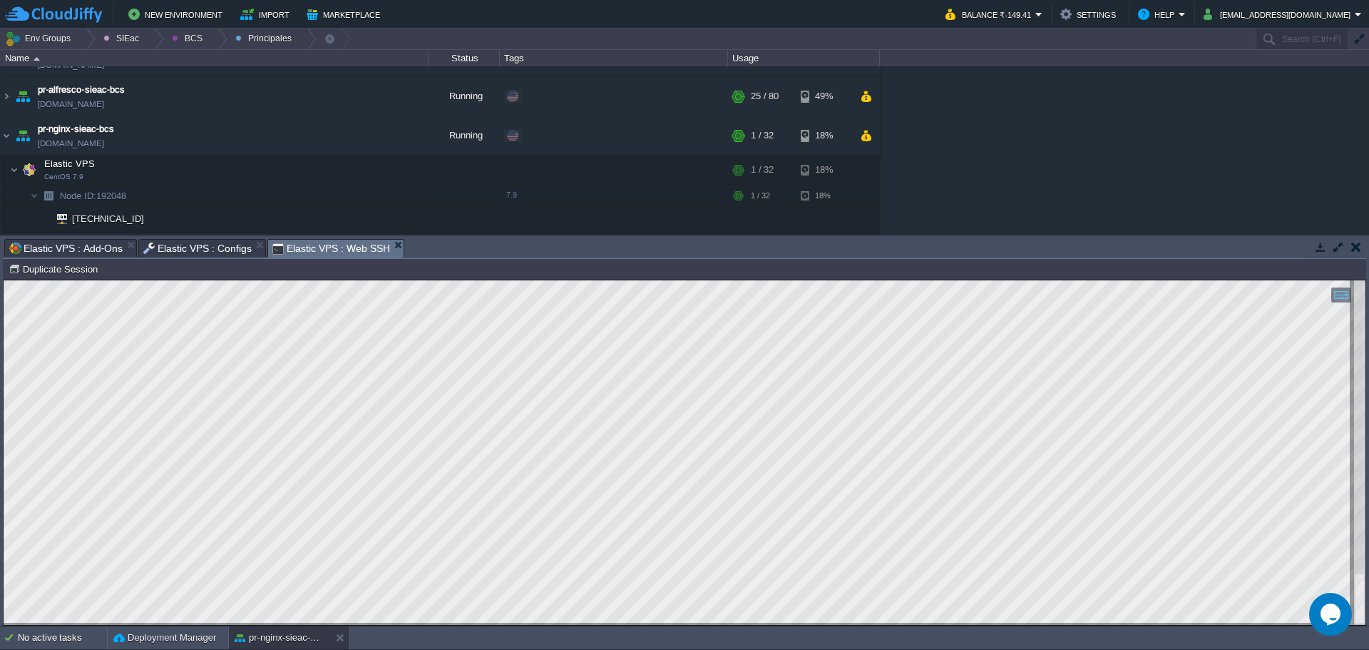
click at [325, 252] on span "Elastic VPS : Web SSH" at bounding box center [331, 249] width 118 height 18
click at [145, 247] on span "Elastic VPS : Configs" at bounding box center [197, 248] width 108 height 17
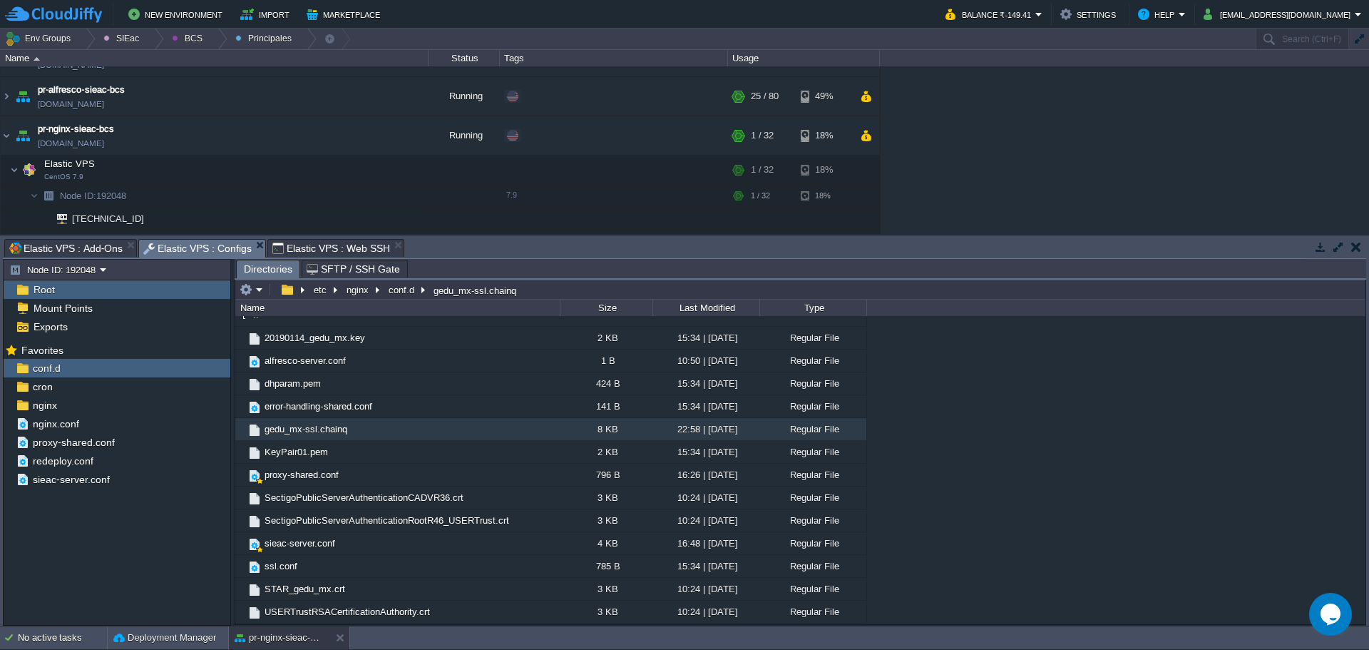
type input "/etc/nginx/conf.d/gedu_mx-ssl.chainq"
click at [575, 286] on input "/etc/nginx/conf.d/gedu_mx-ssl.chainq" at bounding box center [800, 290] width 1130 height 20
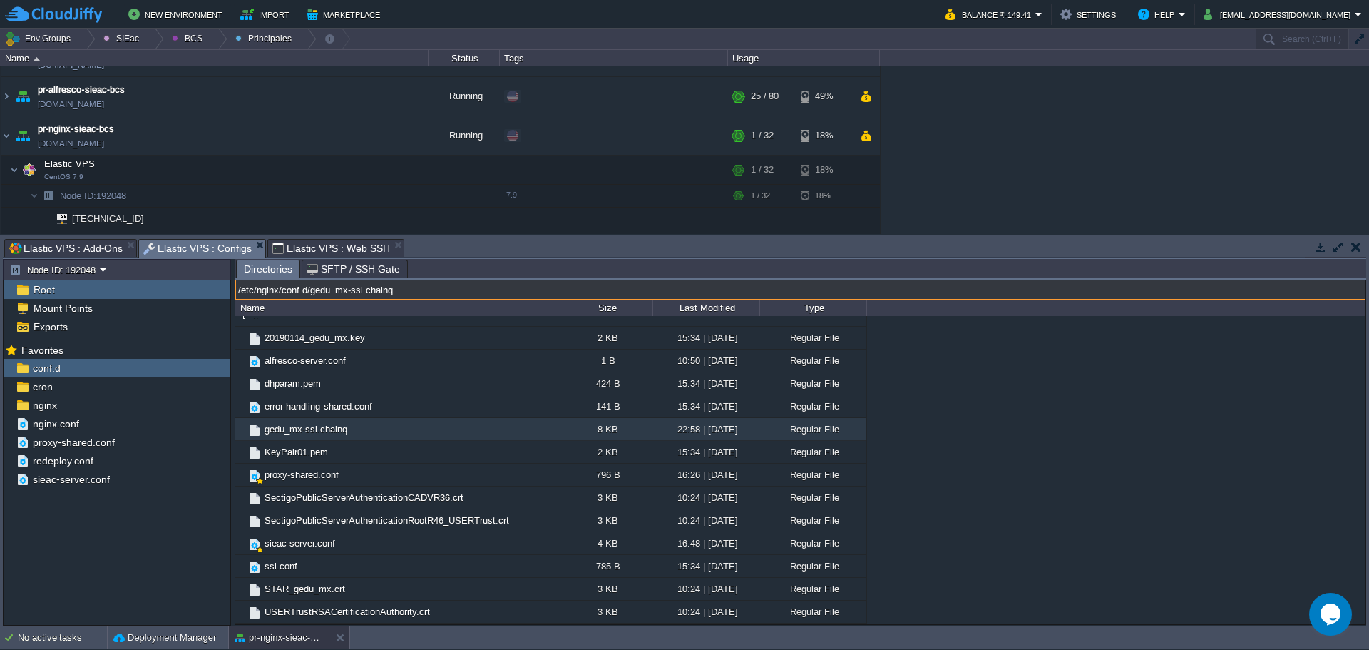
click at [448, 298] on input "/etc/nginx/conf.d/gedu_mx-ssl.chainq" at bounding box center [800, 290] width 1130 height 20
drag, startPoint x: 312, startPoint y: 294, endPoint x: 221, endPoint y: 294, distance: 91.3
click at [221, 294] on div "Node ID: 192048 Root Mount Points Exports Mark the most frequently used files a…" at bounding box center [685, 442] width 1364 height 367
click at [300, 243] on span "Elastic VPS : Web SSH" at bounding box center [331, 248] width 118 height 17
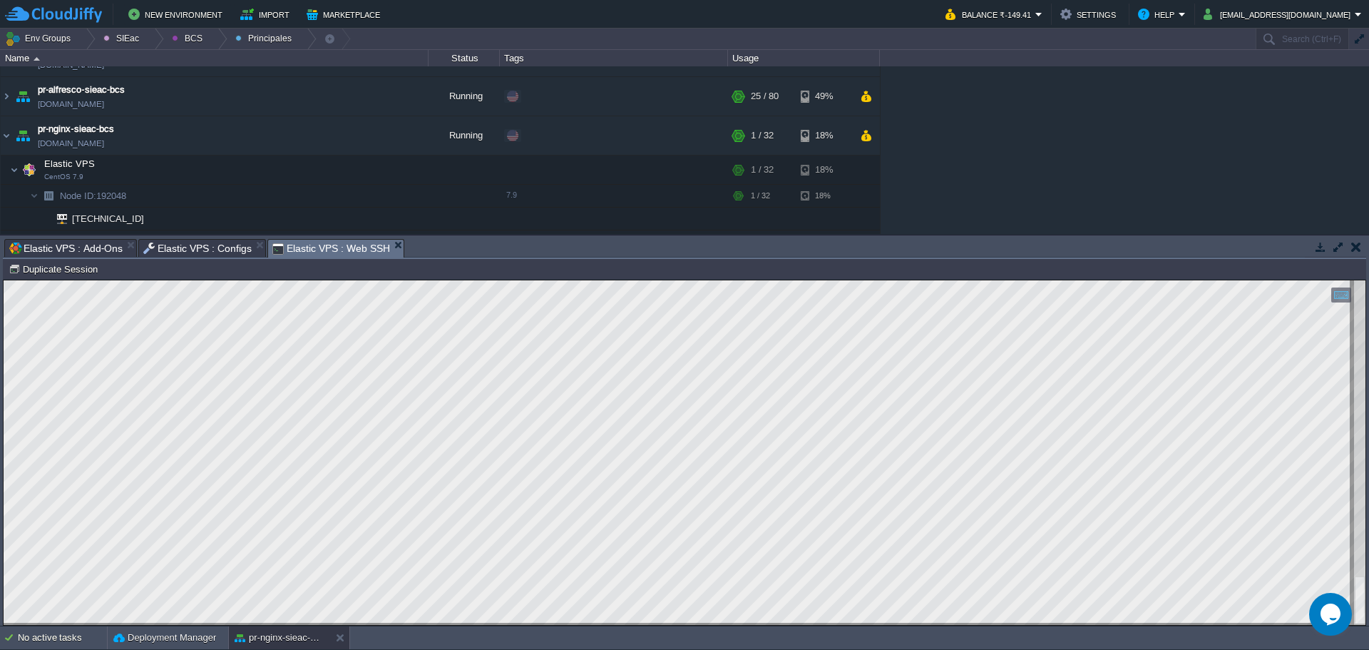
click at [181, 248] on span "Elastic VPS : Configs" at bounding box center [197, 248] width 108 height 17
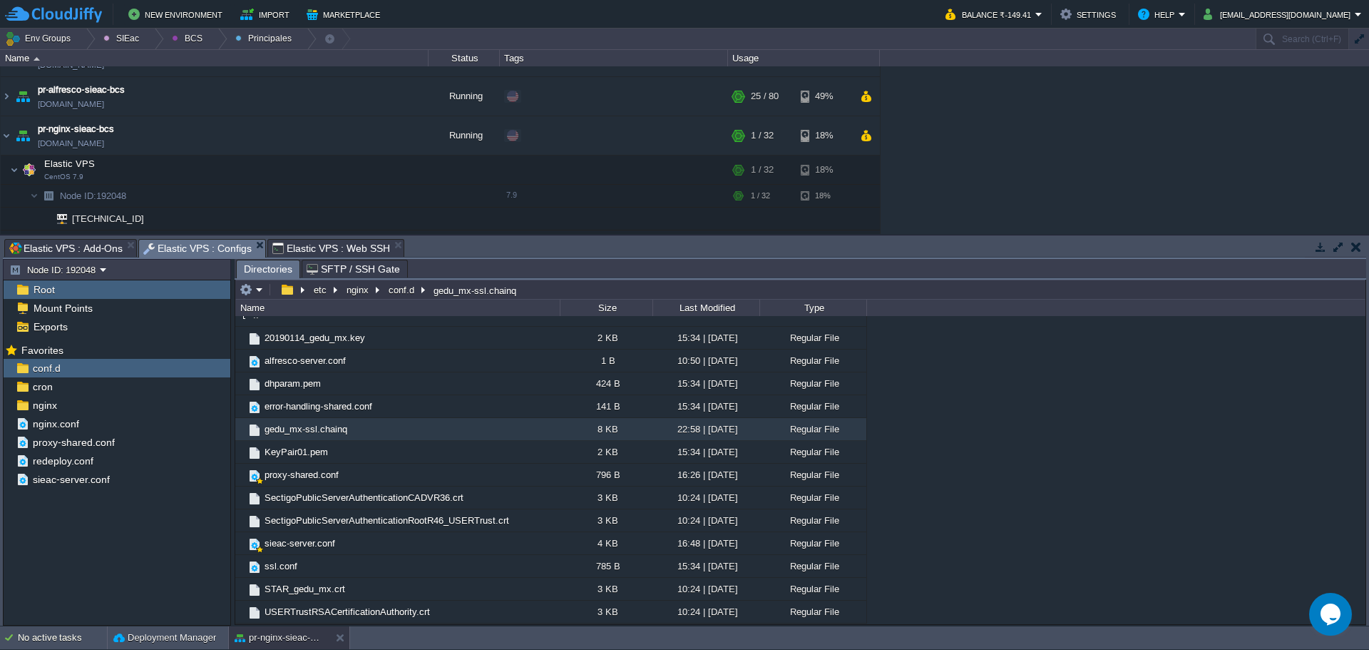
click at [290, 241] on body "New Environment Import Marketplace Bonus ₹0.00 Upgrade Account Balance ₹-149.41…" at bounding box center [684, 325] width 1369 height 650
click at [193, 242] on span "Elastic VPS : Configs" at bounding box center [197, 249] width 108 height 18
click at [280, 169] on button "button" at bounding box center [278, 169] width 13 height 13
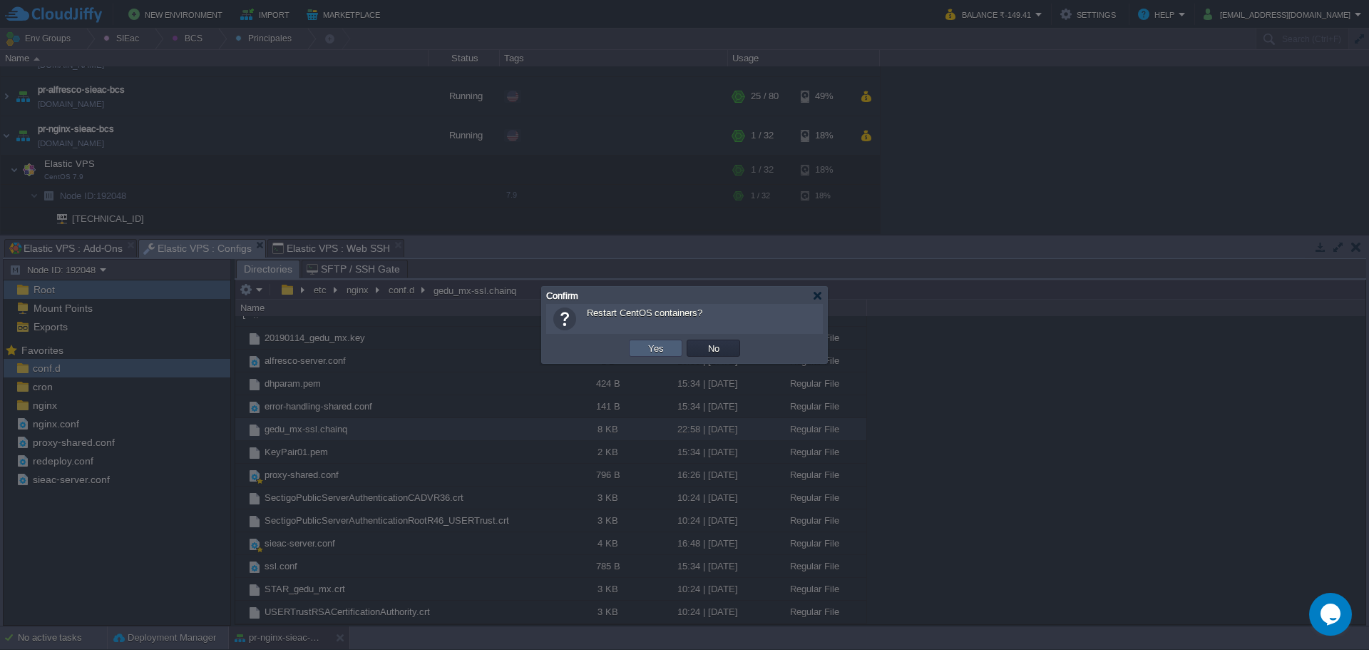
click at [634, 352] on td "Yes" at bounding box center [655, 348] width 53 height 17
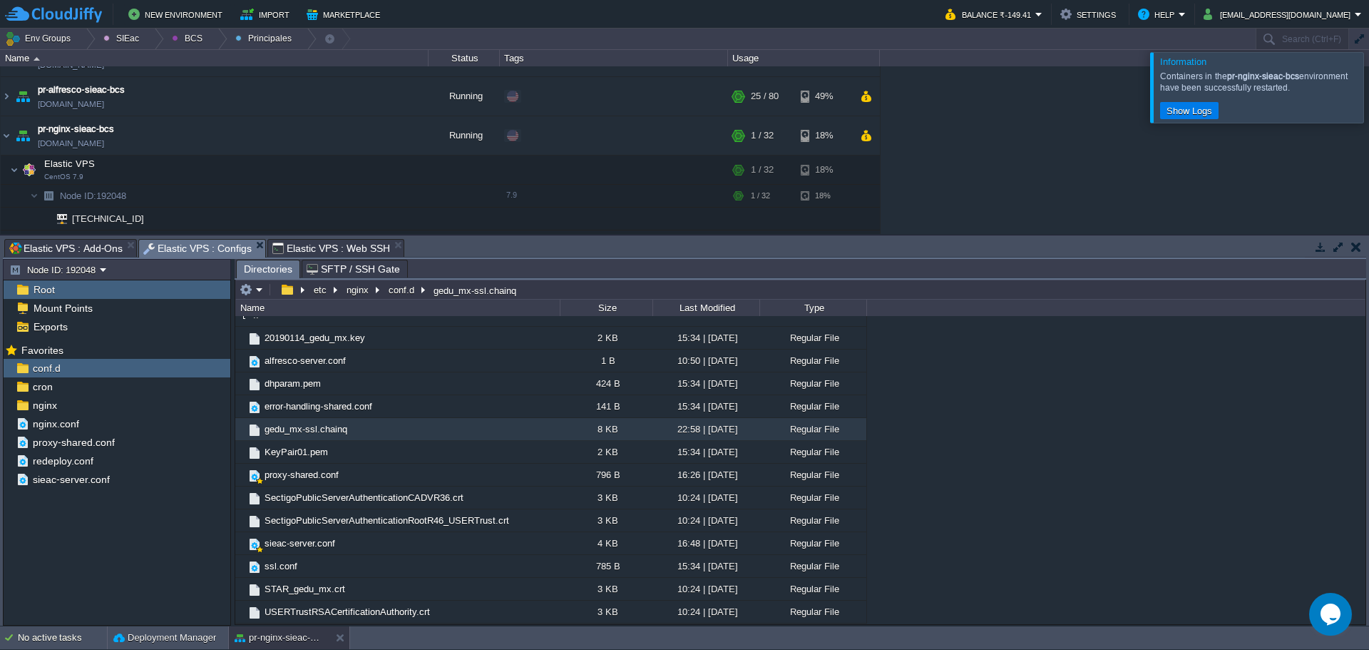
click at [1369, 90] on div at bounding box center [1387, 87] width 0 height 70
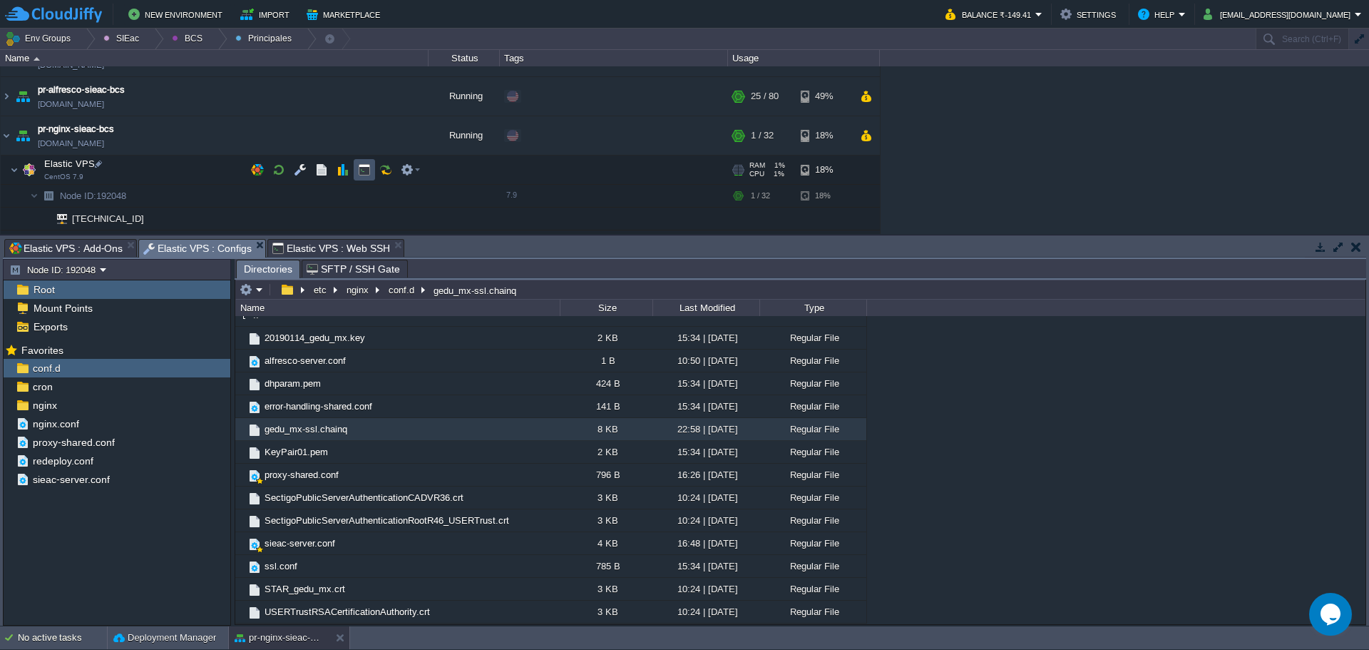
click at [360, 165] on button "button" at bounding box center [364, 169] width 13 height 13
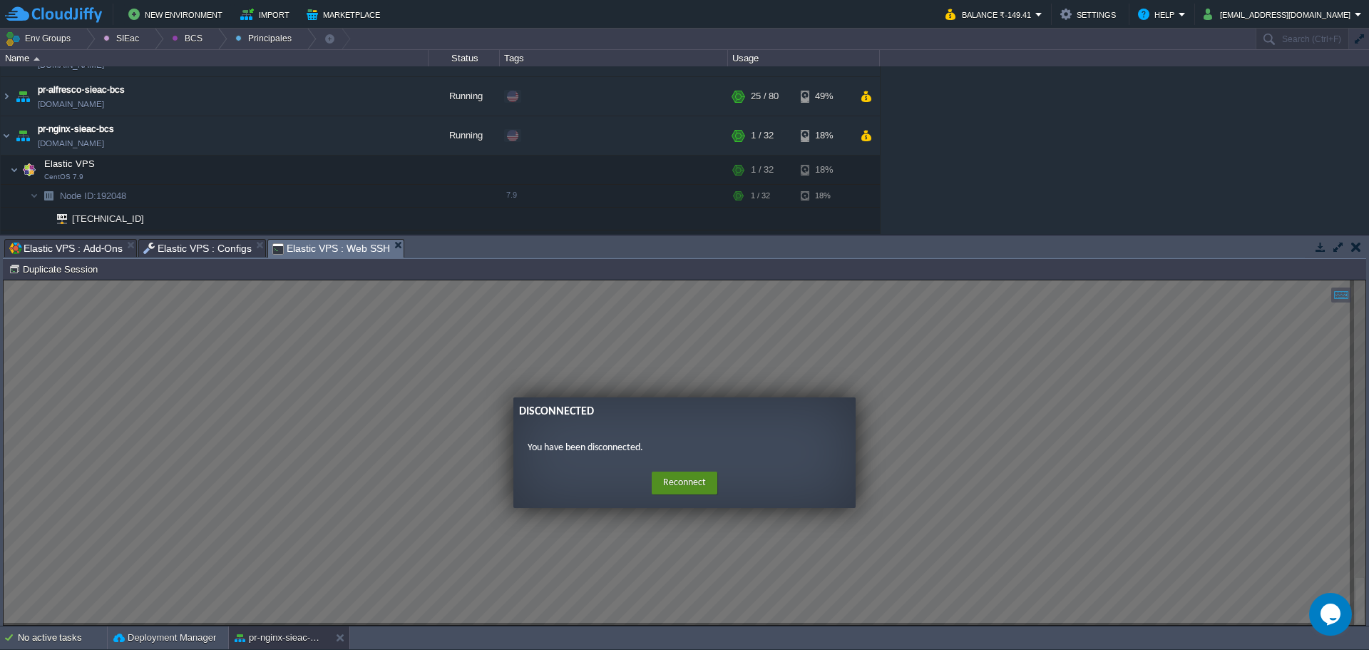
click at [699, 477] on button "Reconnect" at bounding box center [685, 482] width 66 height 23
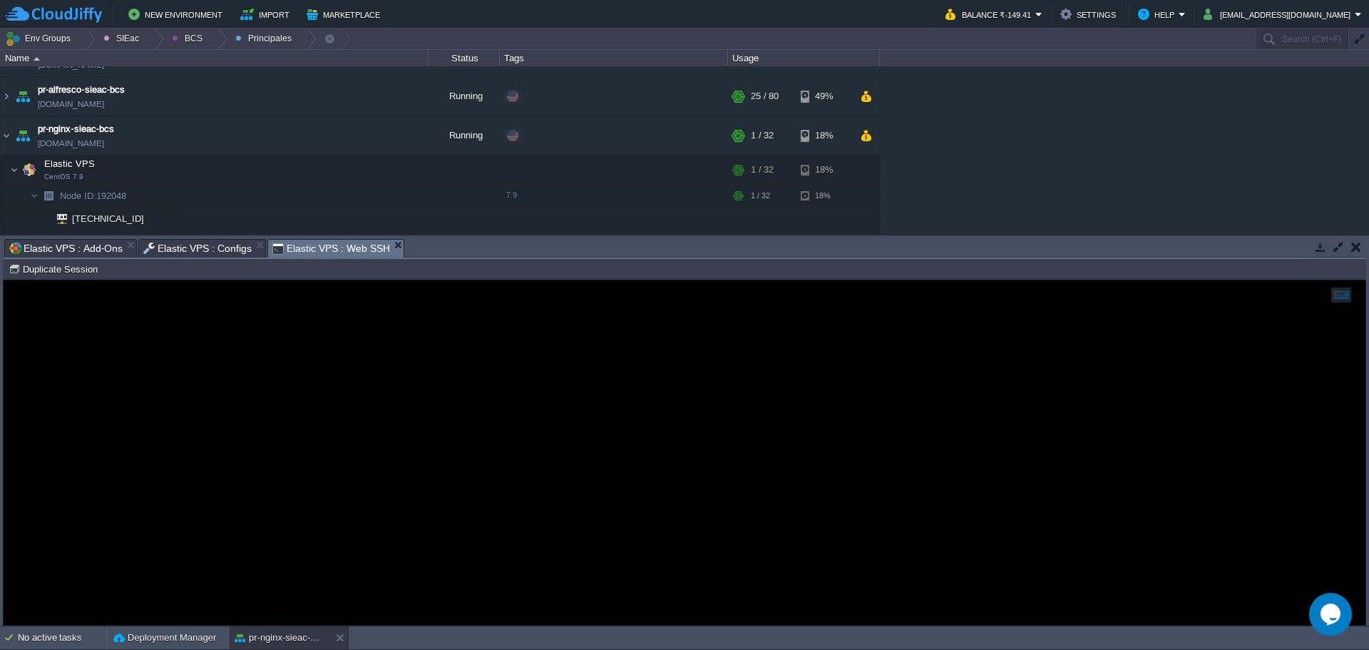
click at [460, 426] on div at bounding box center [685, 452] width 1362 height 344
click at [206, 438] on div at bounding box center [685, 452] width 1362 height 344
click at [218, 253] on span "Elastic VPS : Configs" at bounding box center [197, 248] width 108 height 17
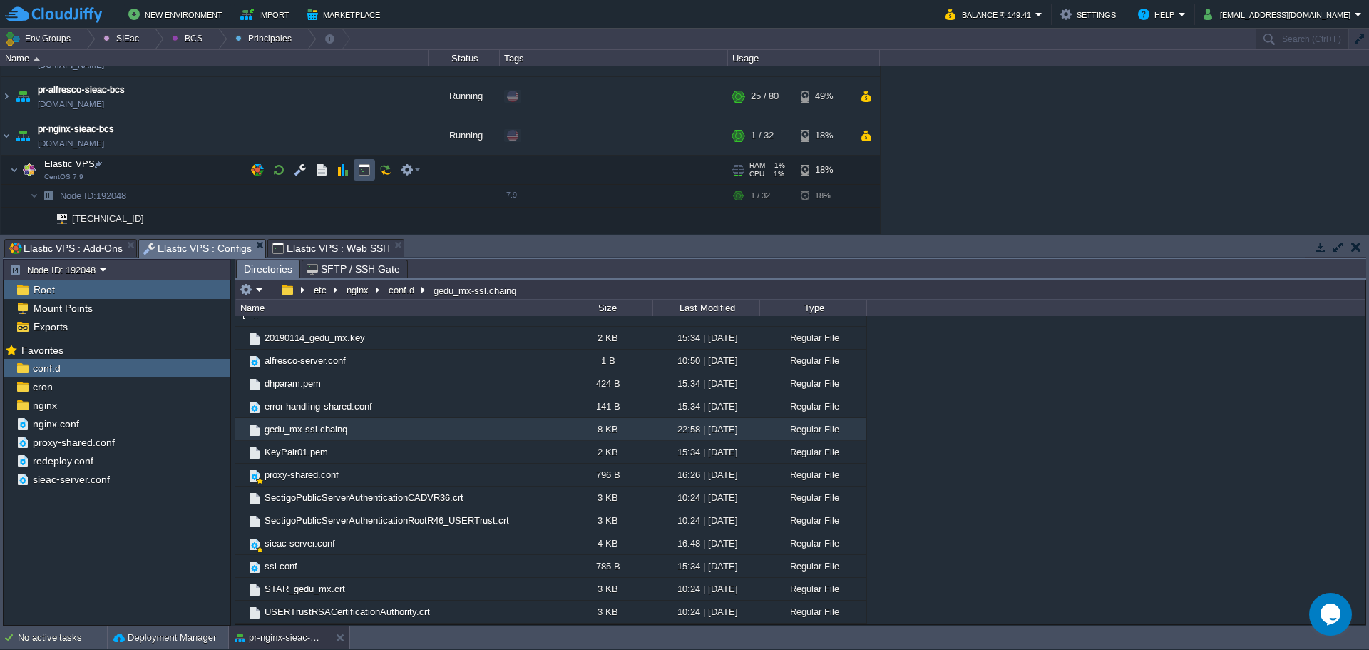
click at [360, 175] on button "button" at bounding box center [364, 169] width 13 height 13
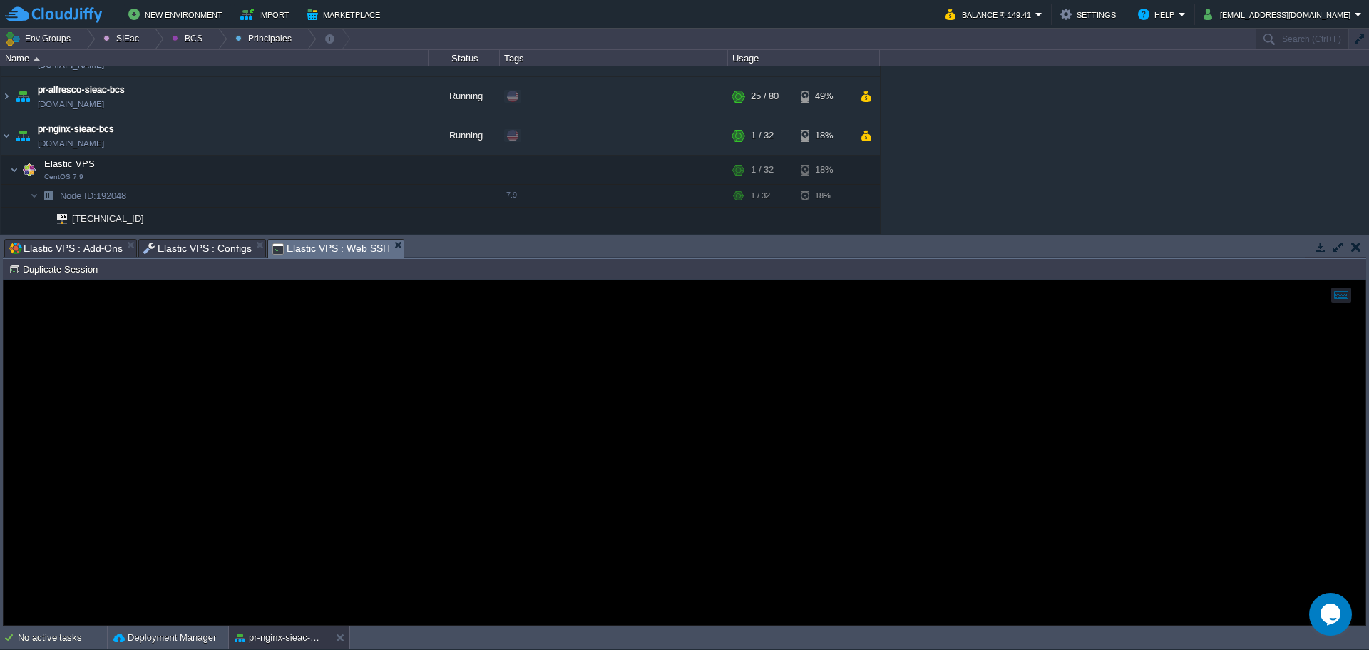
click at [179, 255] on span "Elastic VPS : Configs" at bounding box center [197, 248] width 108 height 17
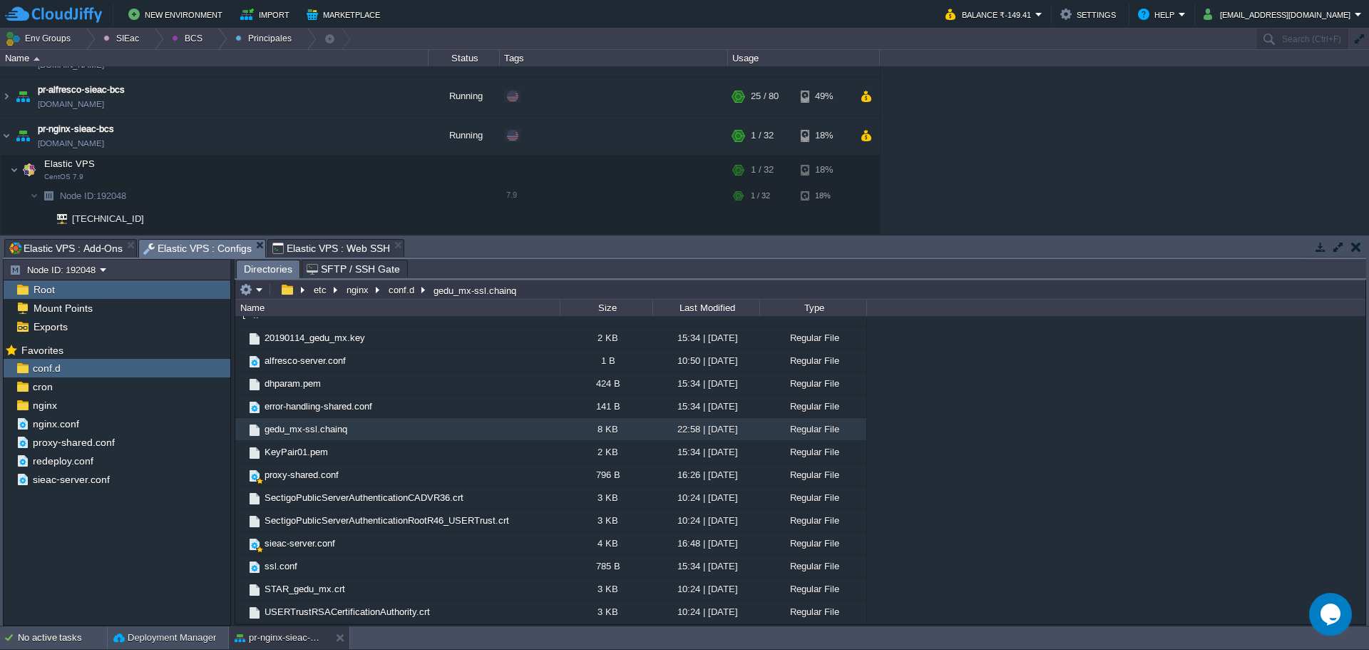
click at [301, 246] on span "Elastic VPS : Web SSH" at bounding box center [331, 248] width 118 height 17
click at [364, 170] on button "button" at bounding box center [364, 169] width 13 height 13
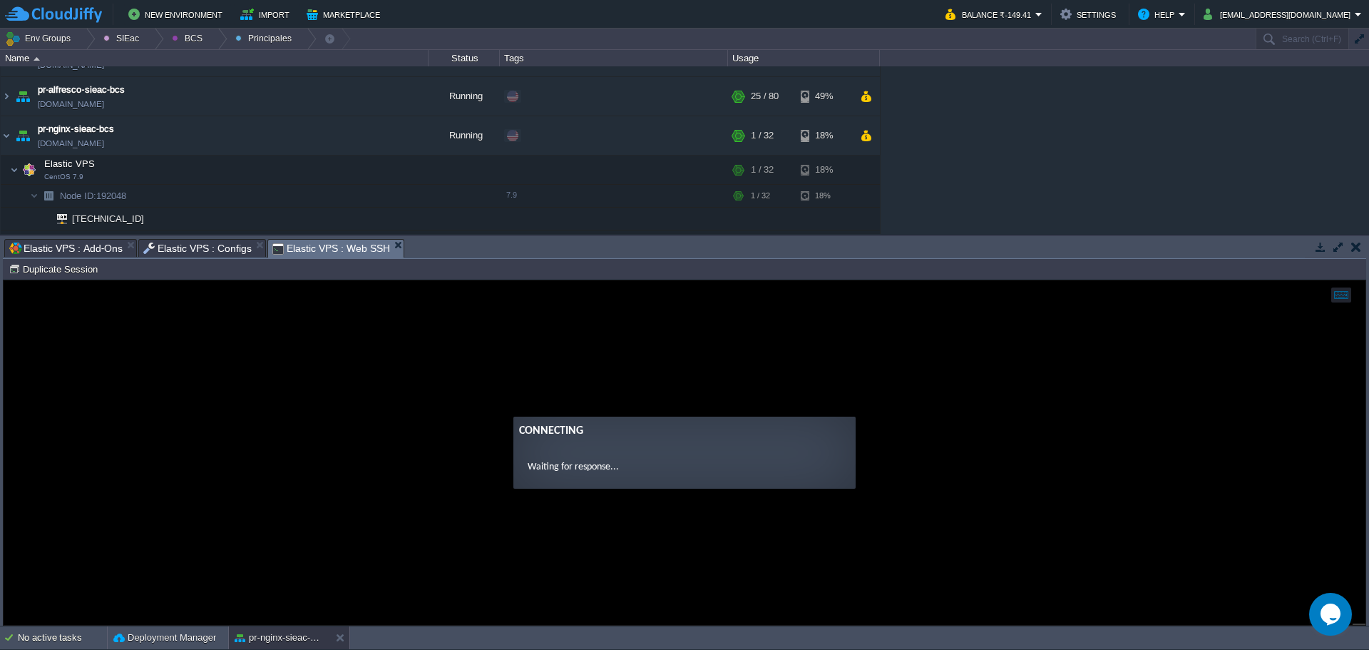
scroll to position [0, 0]
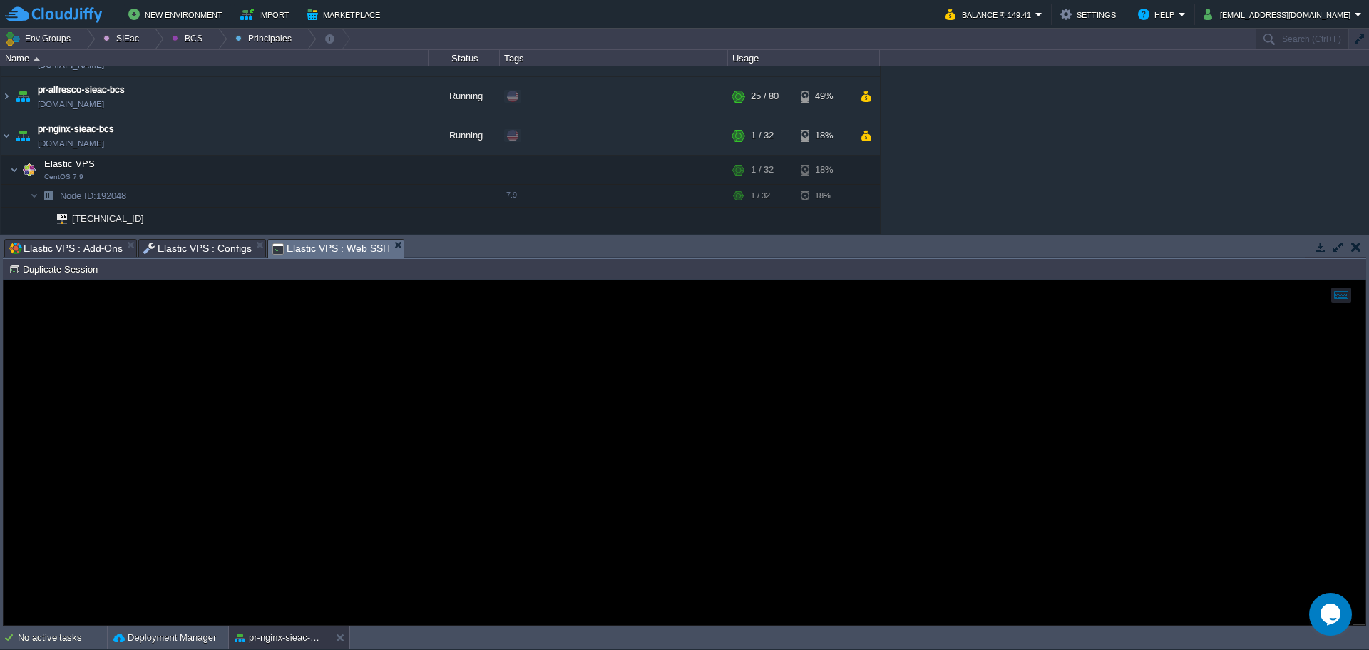
click at [177, 255] on span "Elastic VPS : Configs" at bounding box center [197, 248] width 108 height 17
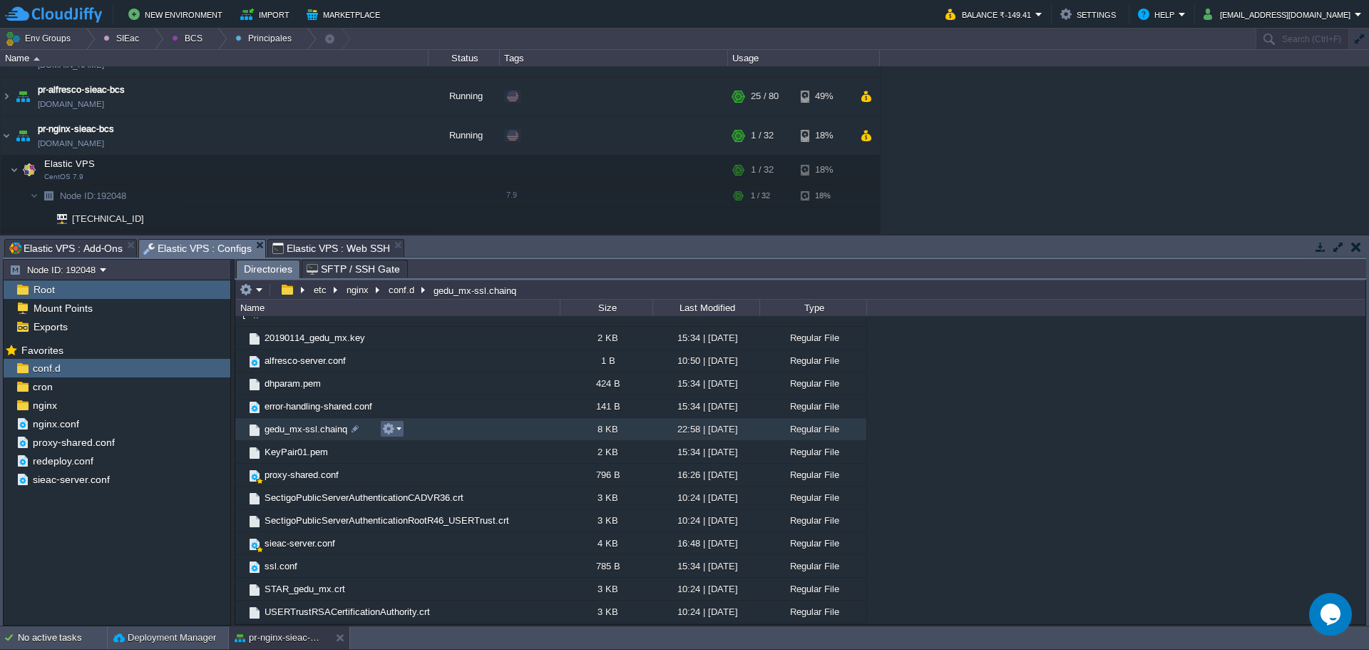
click at [398, 431] on em at bounding box center [391, 428] width 19 height 13
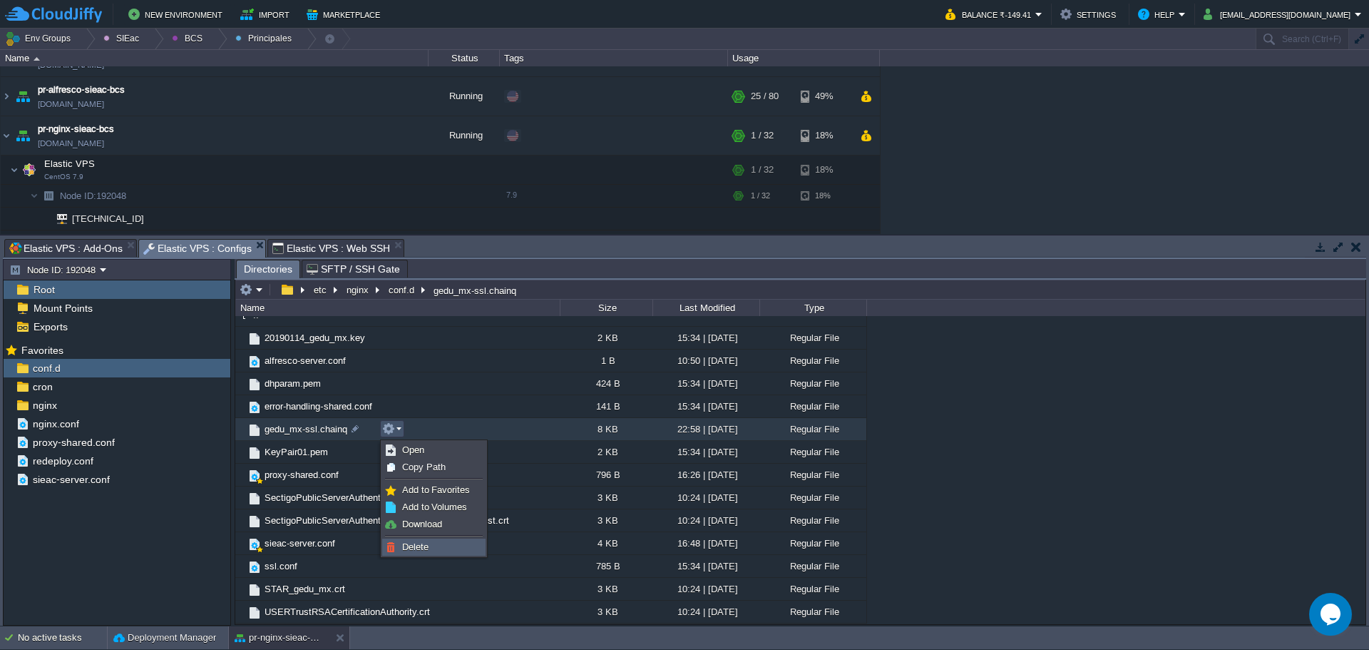
click at [409, 553] on link "Delete" at bounding box center [434, 547] width 102 height 16
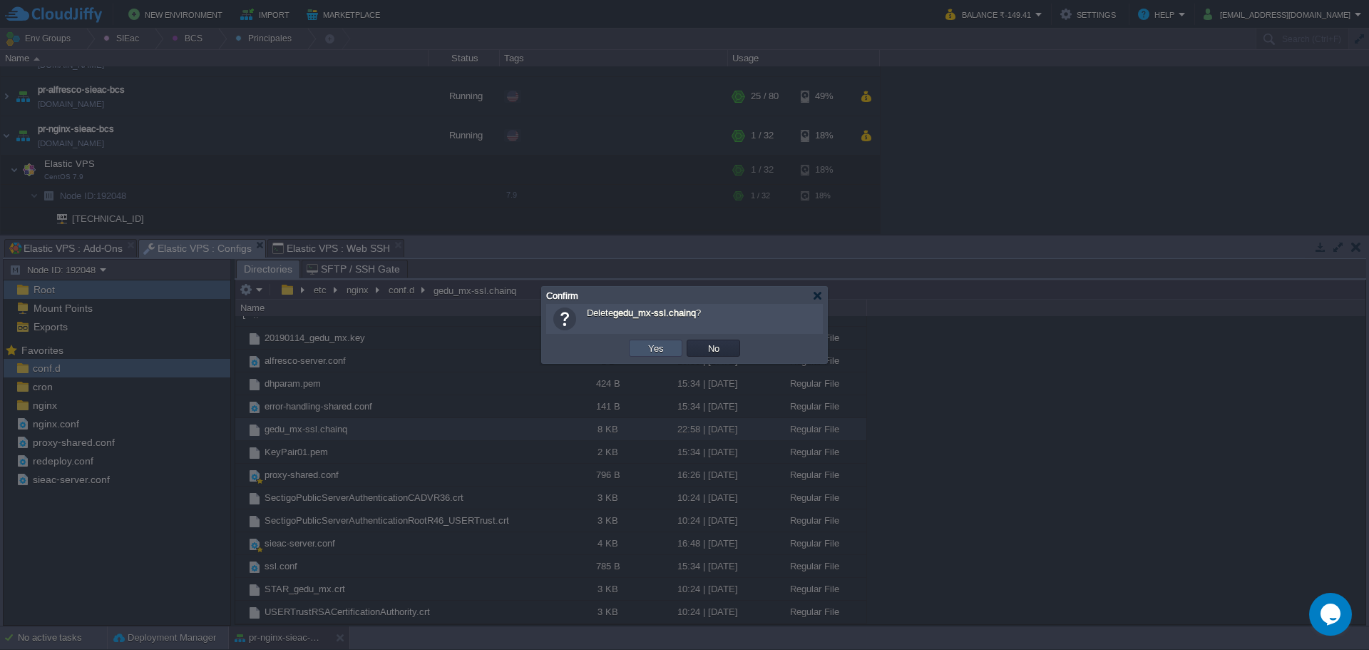
click at [652, 352] on button "Yes" at bounding box center [656, 348] width 24 height 13
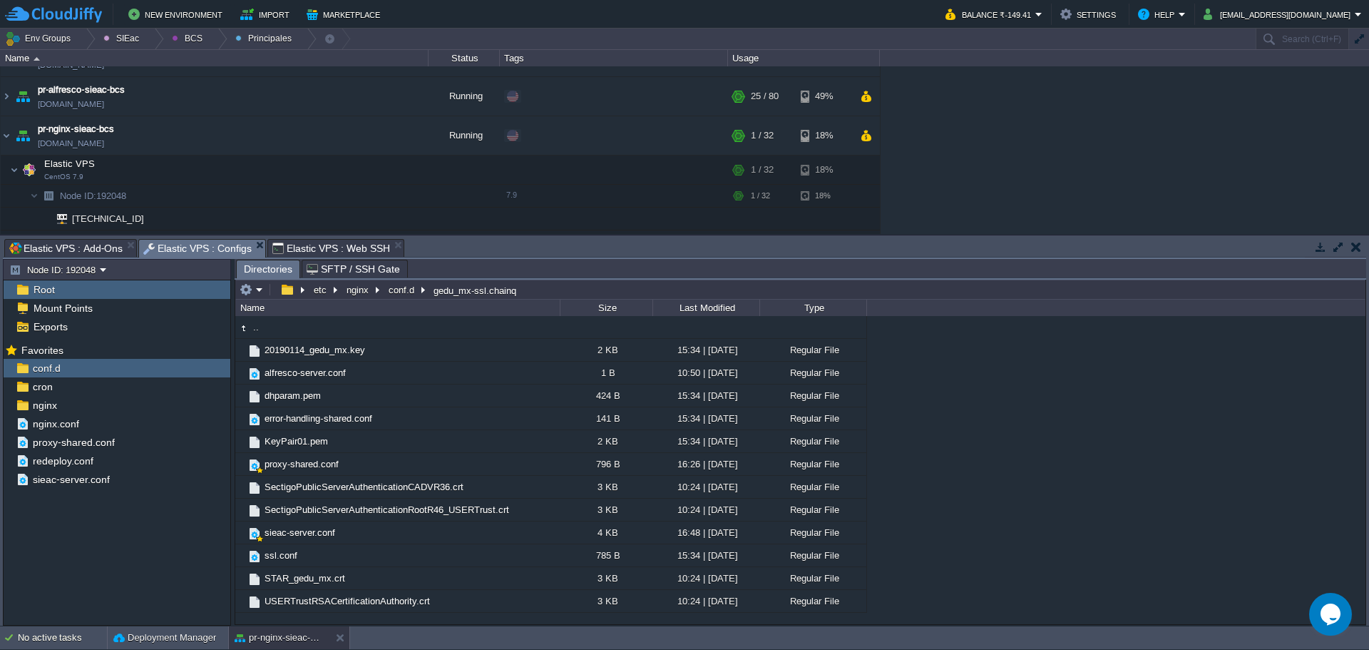
click at [298, 247] on span "Elastic VPS : Web SSH" at bounding box center [331, 248] width 118 height 17
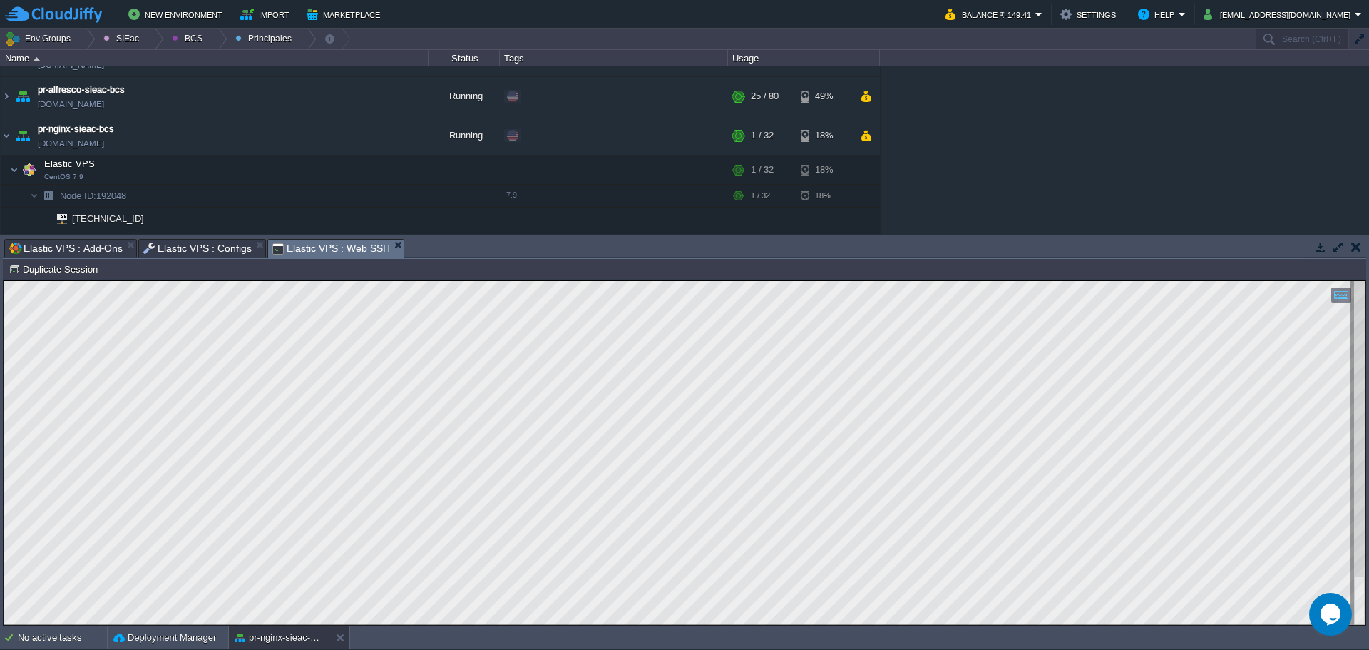
click at [198, 263] on td "Node ID: 192048 Duplicate Session" at bounding box center [684, 268] width 1361 height 17
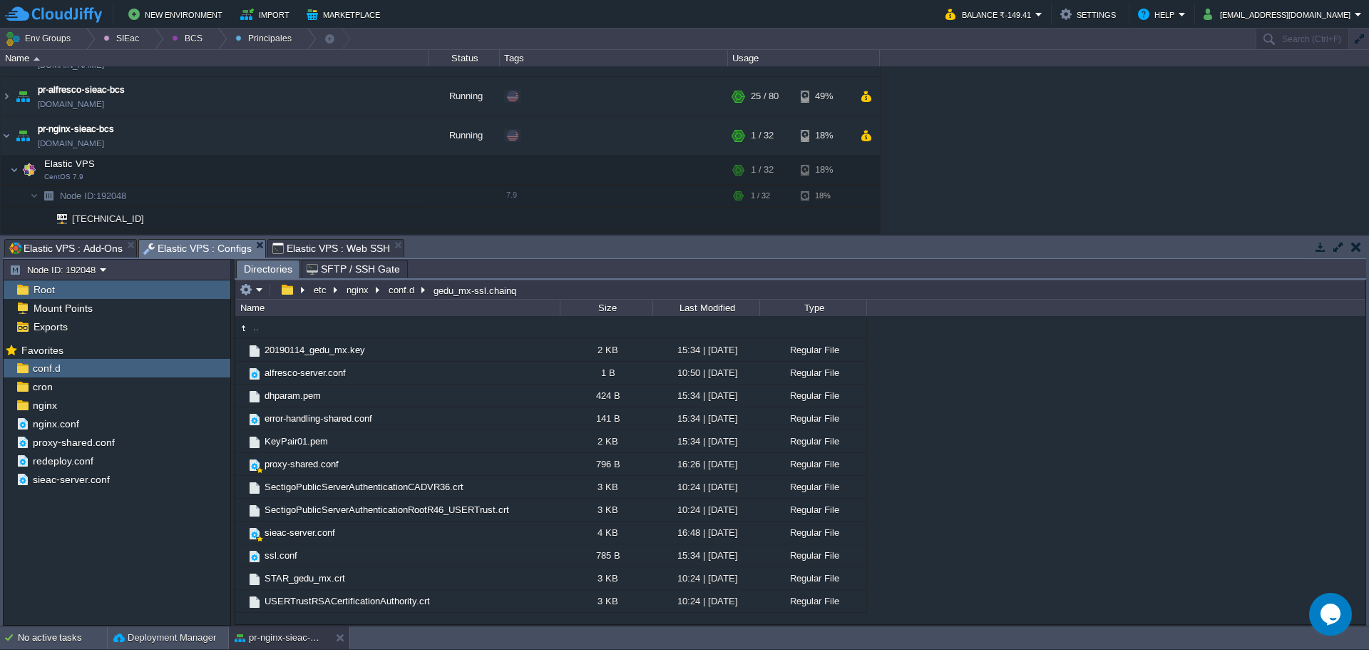
click at [223, 240] on span "Elastic VPS : Configs" at bounding box center [197, 249] width 108 height 18
click at [63, 250] on span "Elastic VPS : Add-Ons" at bounding box center [65, 248] width 113 height 17
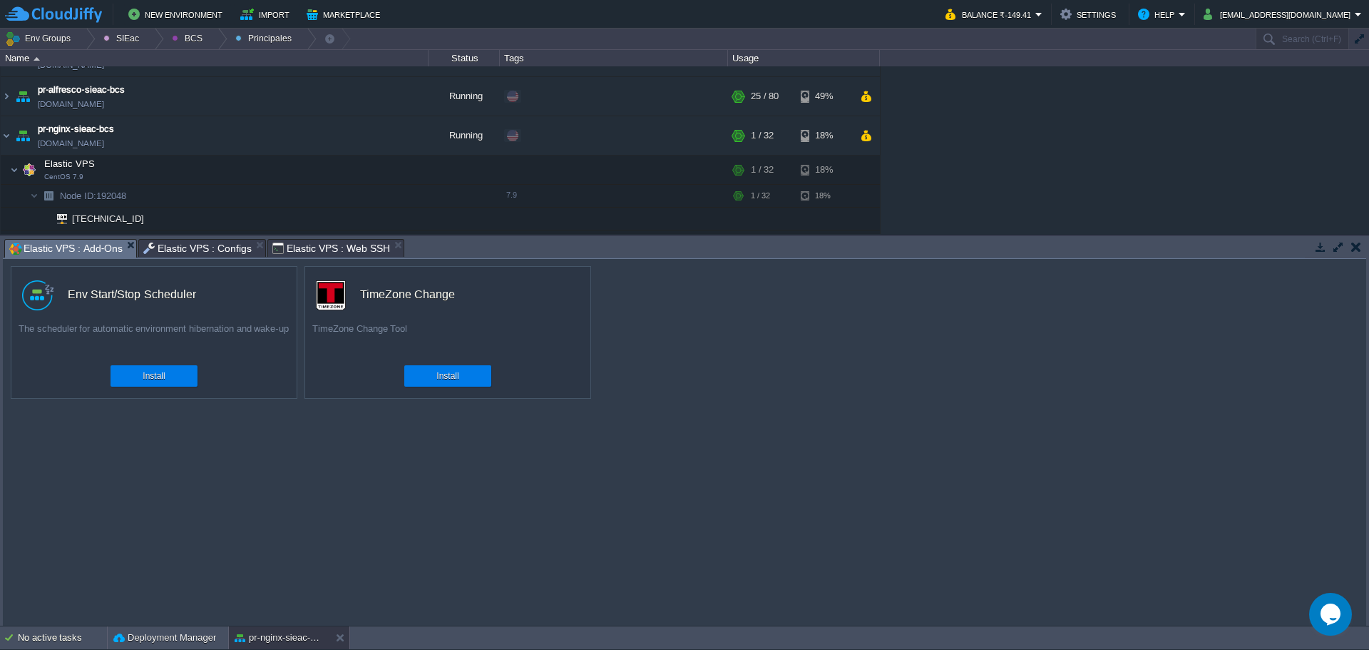
click at [720, 378] on div "custom Env Start/Stop Scheduler The scheduler for automatic environment hiberna…" at bounding box center [685, 442] width 1364 height 367
click at [371, 169] on td at bounding box center [364, 169] width 21 height 21
